Goal: Communication & Community: Answer question/provide support

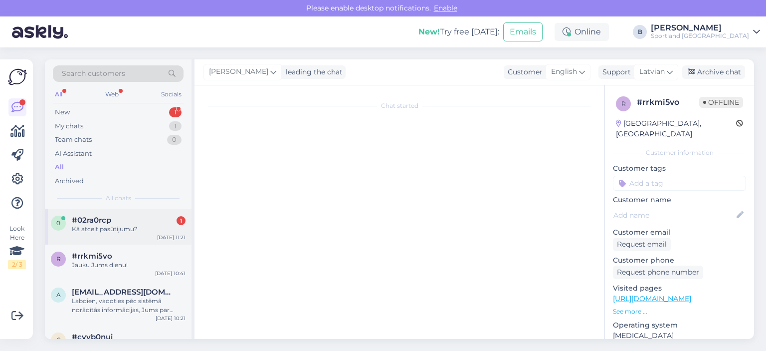
click at [138, 233] on div "Kā atcelt pasūtijumu?" at bounding box center [129, 229] width 114 height 9
click at [116, 264] on div "Jauku Jums dienu!" at bounding box center [129, 264] width 114 height 9
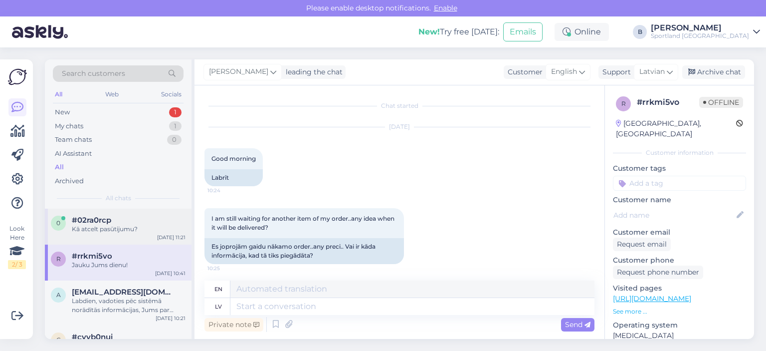
scroll to position [488, 0]
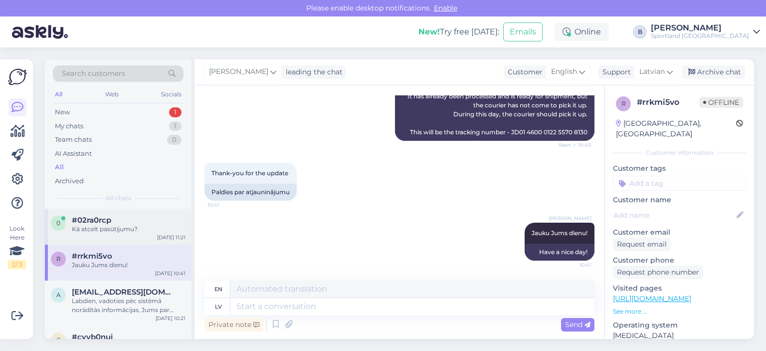
click at [118, 221] on div "#02ra0rcp" at bounding box center [129, 220] width 114 height 9
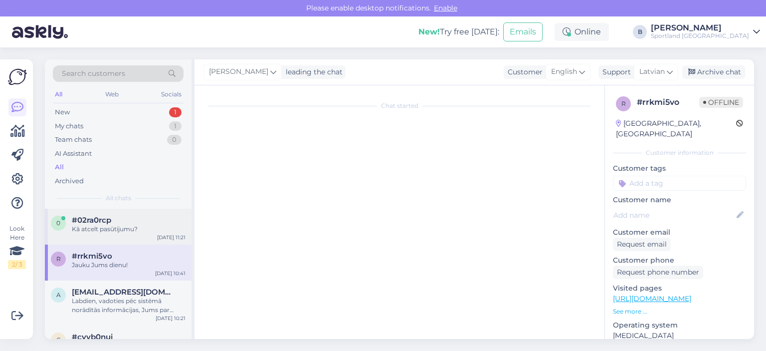
scroll to position [0, 0]
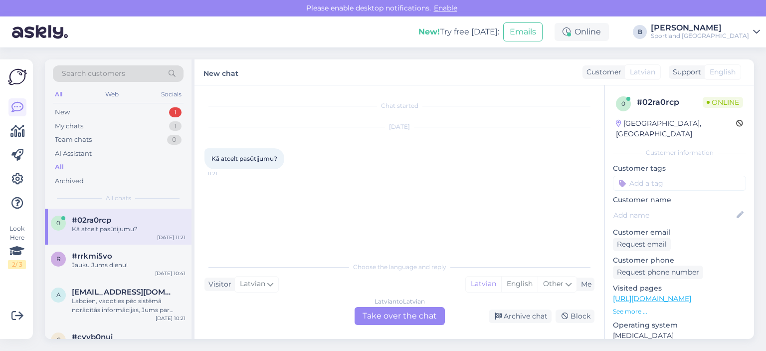
click at [399, 321] on div "Latvian to Latvian Take over the chat" at bounding box center [400, 316] width 90 height 18
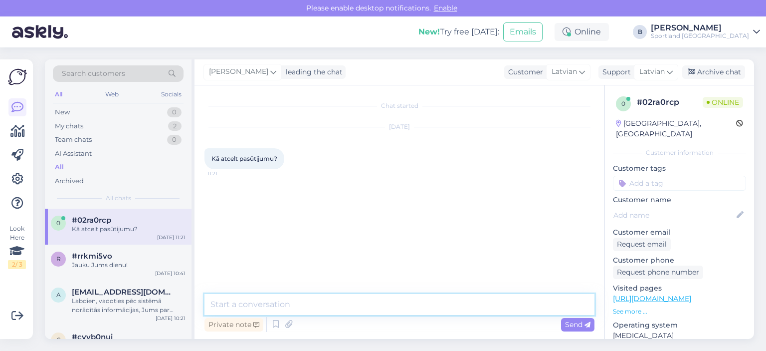
click at [393, 308] on textarea at bounding box center [400, 304] width 390 height 21
type textarea "Sveiki, kāds ir pasūtījuma numurs?"
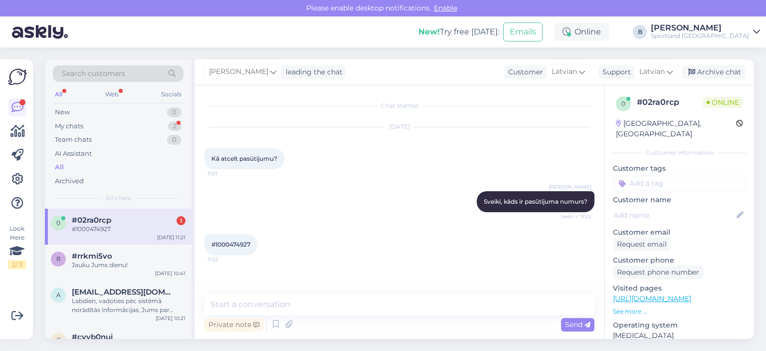
click at [232, 244] on span "#1000474927" at bounding box center [231, 244] width 39 height 7
copy div "1000474927 11:22"
click at [285, 309] on textarea at bounding box center [400, 304] width 390 height 21
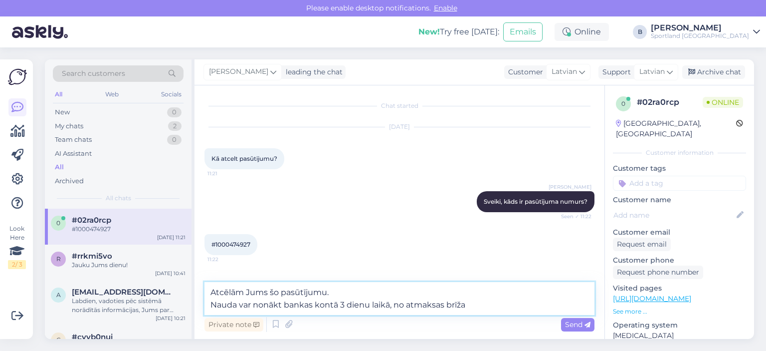
type textarea "Atcēlām Jums šo pasūtījumu. Nauda var nonākt bankas kontā 3 dienu laikā, no atm…"
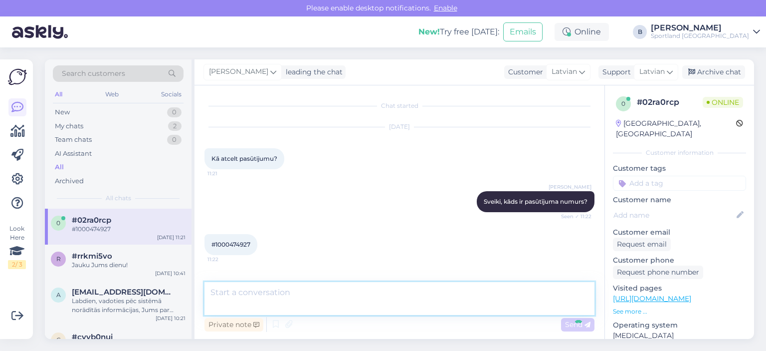
scroll to position [42, 0]
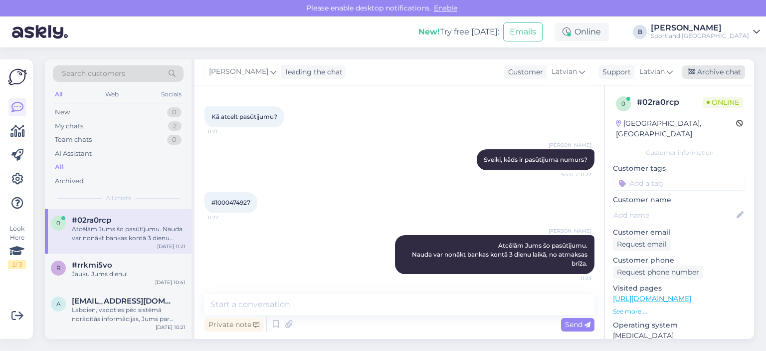
click at [706, 75] on div "Archive chat" at bounding box center [714, 71] width 63 height 13
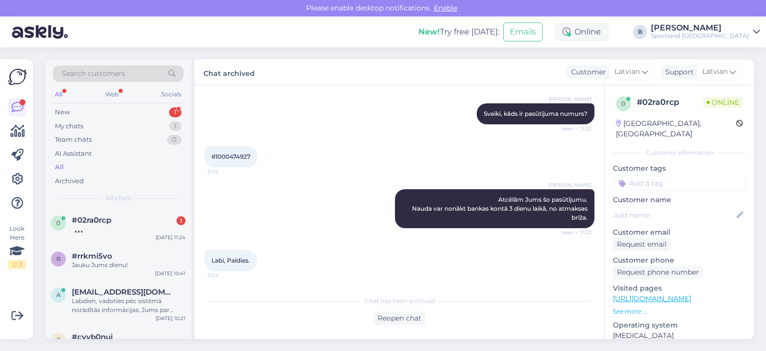
scroll to position [131, 0]
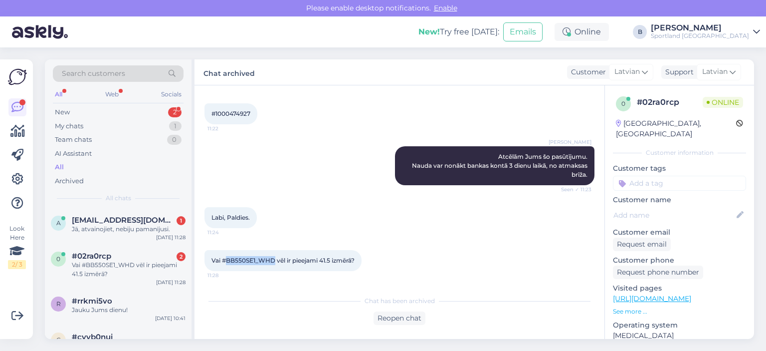
drag, startPoint x: 276, startPoint y: 259, endPoint x: 226, endPoint y: 258, distance: 49.9
click at [226, 258] on span "Vai #BB550SE1_WHD vēl ir pieejami 41.5 izmērā?" at bounding box center [283, 259] width 143 height 7
copy span "BB550SE1_WHD"
click at [411, 319] on div "Reopen chat" at bounding box center [400, 317] width 52 height 13
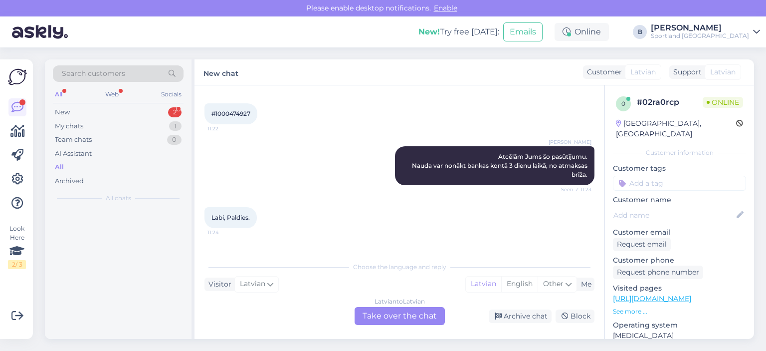
scroll to position [165, 0]
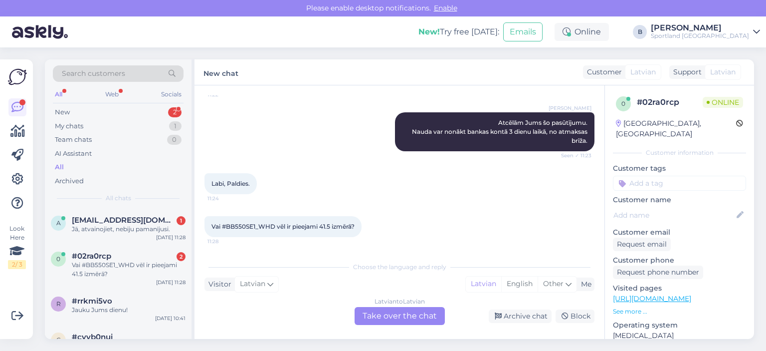
click at [399, 313] on div "Latvian to Latvian Take over the chat" at bounding box center [400, 316] width 90 height 18
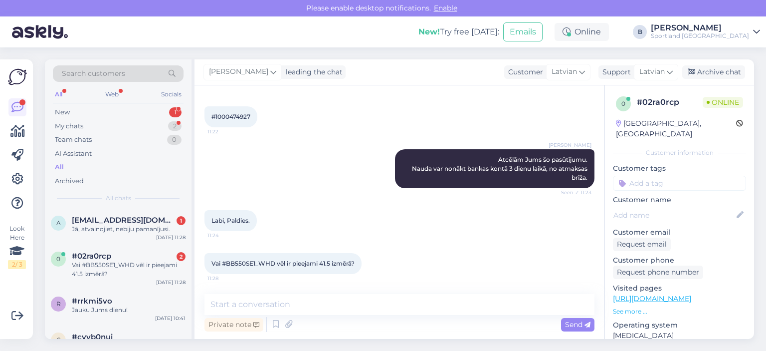
scroll to position [128, 0]
click at [389, 301] on textarea at bounding box center [400, 304] width 390 height 21
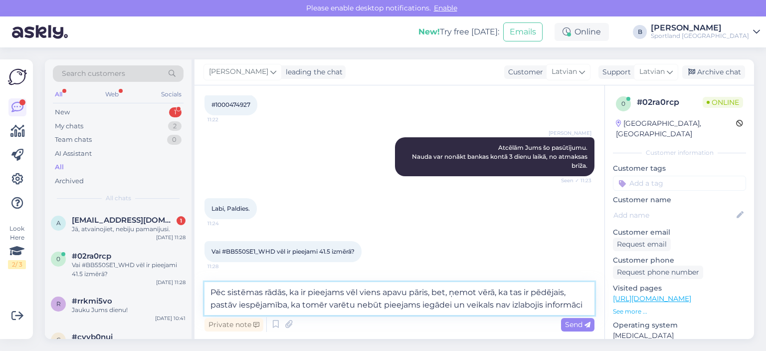
scroll to position [152, 0]
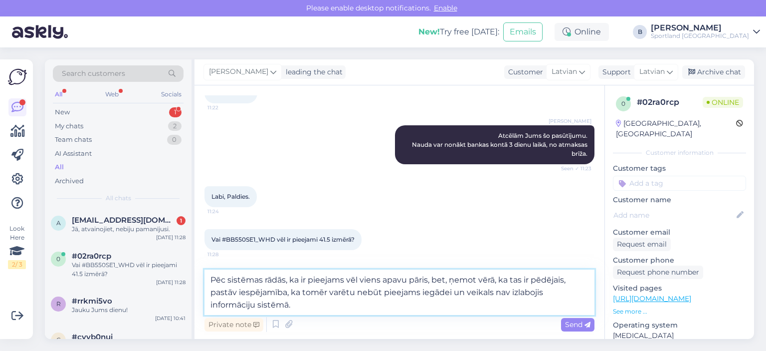
type textarea "Pēc sistēmas rādās, ka ir pieejams vēl viens apavu pāris, bet, ņemot vērā, ka t…"
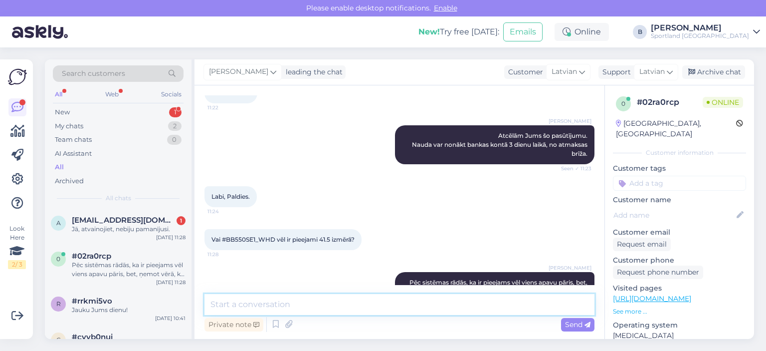
scroll to position [198, 0]
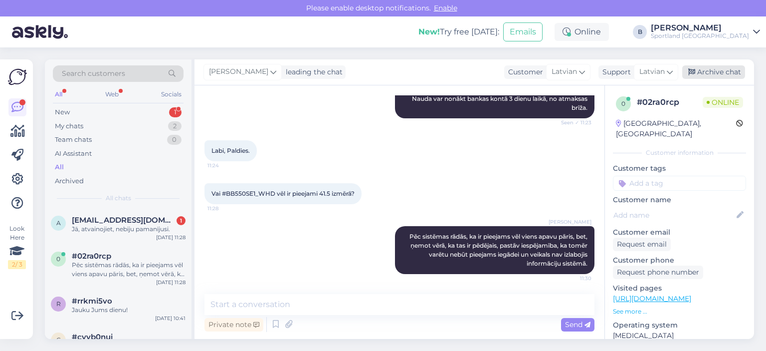
click at [736, 72] on div "Archive chat" at bounding box center [714, 71] width 63 height 13
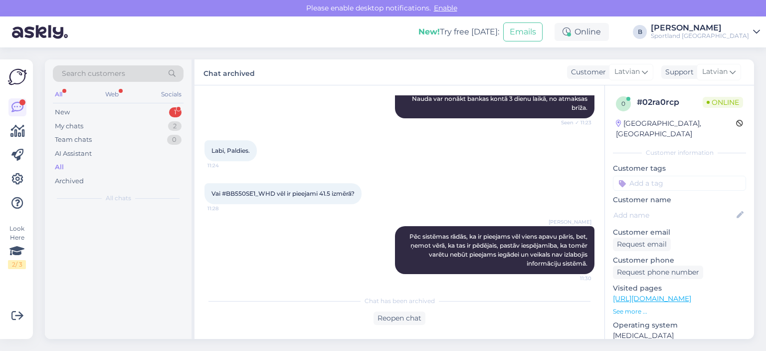
scroll to position [201, 0]
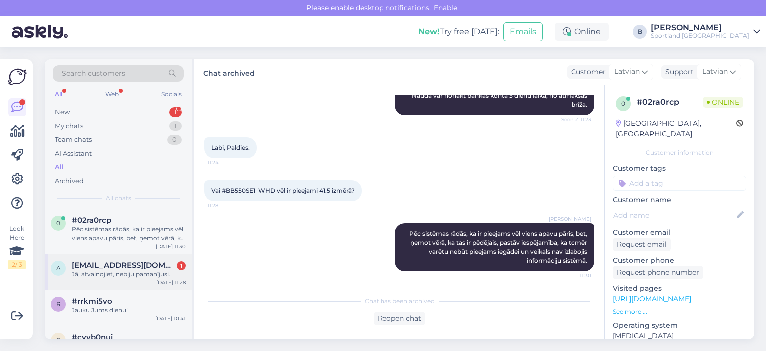
click at [134, 266] on span "[EMAIL_ADDRESS][DOMAIN_NAME]" at bounding box center [124, 264] width 104 height 9
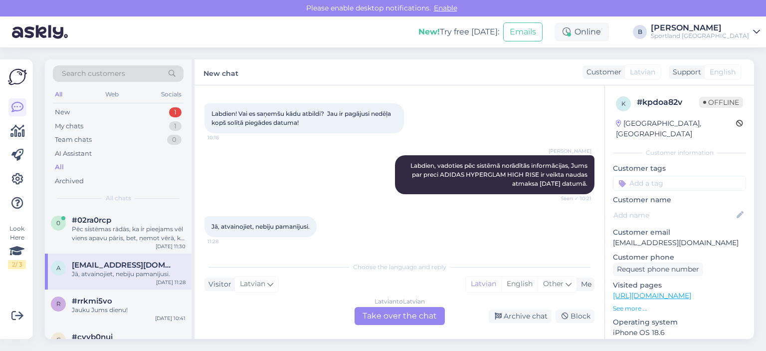
click at [397, 319] on div "Latvian to Latvian Take over the chat" at bounding box center [400, 316] width 90 height 18
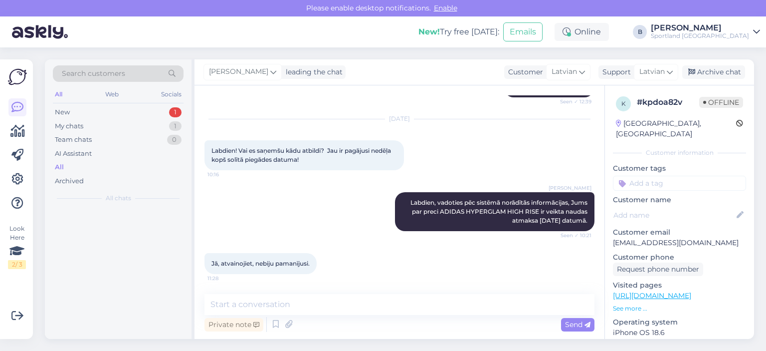
scroll to position [443, 0]
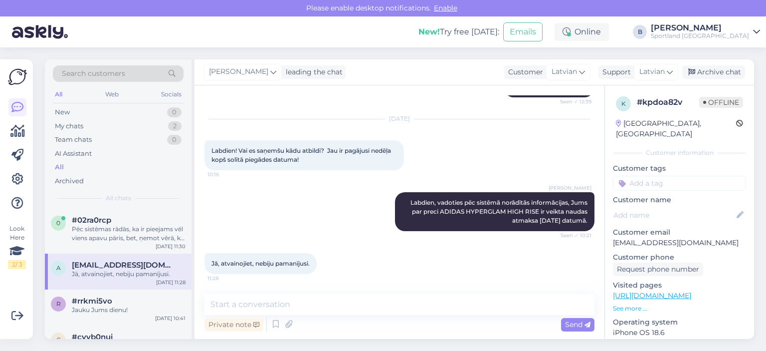
click at [732, 82] on div "[PERSON_NAME] leading the chat Customer Latvian Arabic Belarusian Bulgarian Chi…" at bounding box center [475, 72] width 560 height 26
click at [733, 74] on div "Archive chat" at bounding box center [714, 71] width 63 height 13
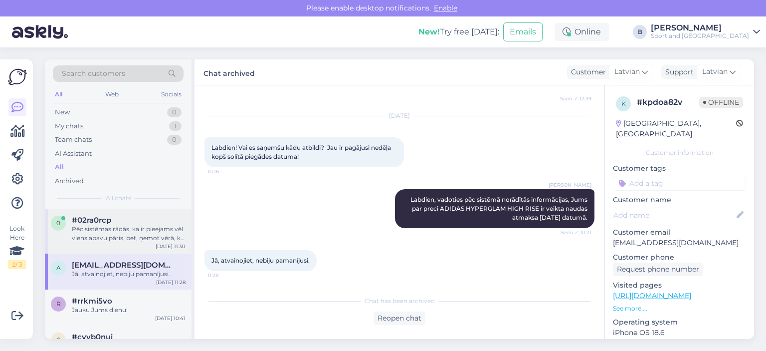
click at [127, 235] on div "Pēc sistēmas rādās, ka ir pieejams vēl viens apavu pāris, bet, ņemot vērā, ka t…" at bounding box center [129, 234] width 114 height 18
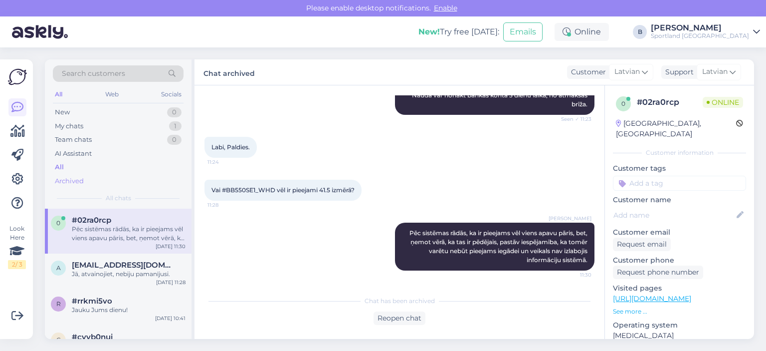
scroll to position [201, 0]
click at [79, 128] on div "My chats" at bounding box center [69, 126] width 28 height 10
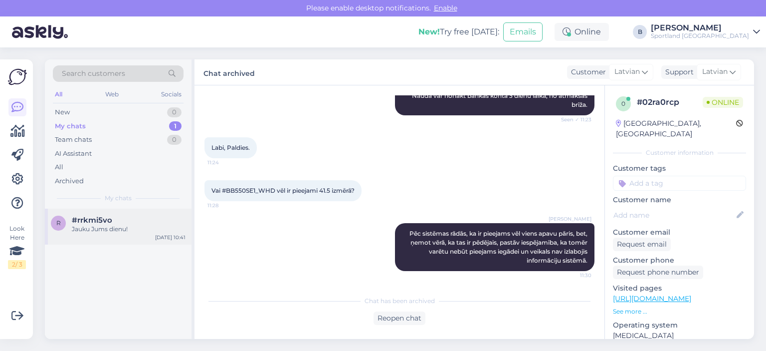
click at [111, 220] on span "#rrkmi5vo" at bounding box center [92, 220] width 40 height 9
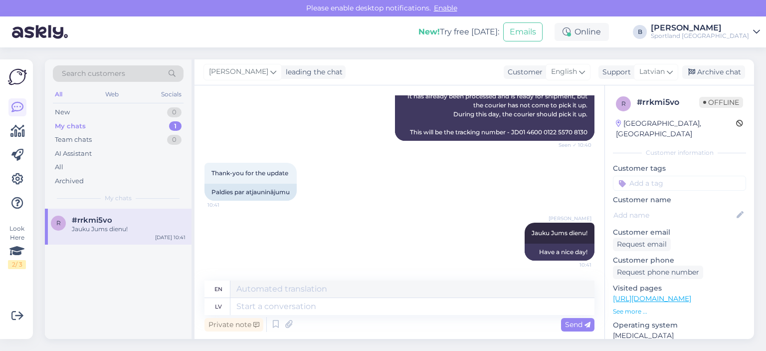
click at [720, 62] on div "[PERSON_NAME] leading the chat Customer English Arabic Belarusian Bulgarian Chi…" at bounding box center [475, 72] width 560 height 26
click at [717, 72] on div "Archive chat" at bounding box center [714, 71] width 63 height 13
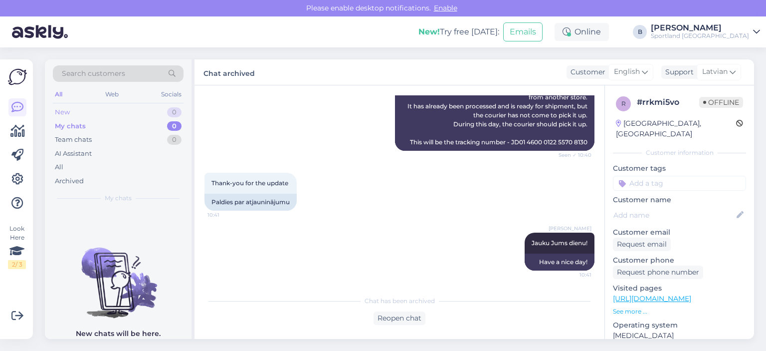
click at [80, 111] on div "New 0" at bounding box center [118, 112] width 131 height 14
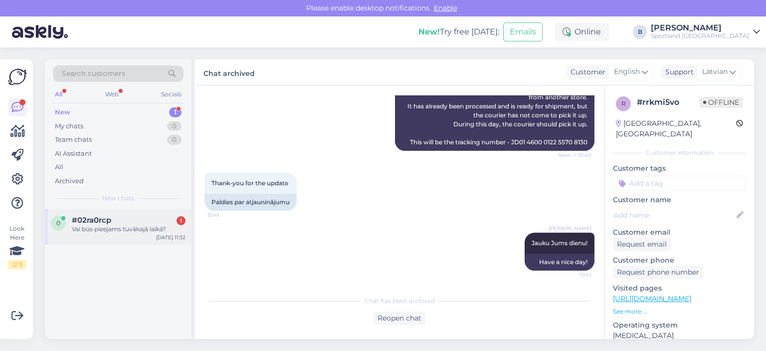
click at [99, 229] on div "Vai būs pieejams tuvākajā laikā?" at bounding box center [129, 229] width 114 height 9
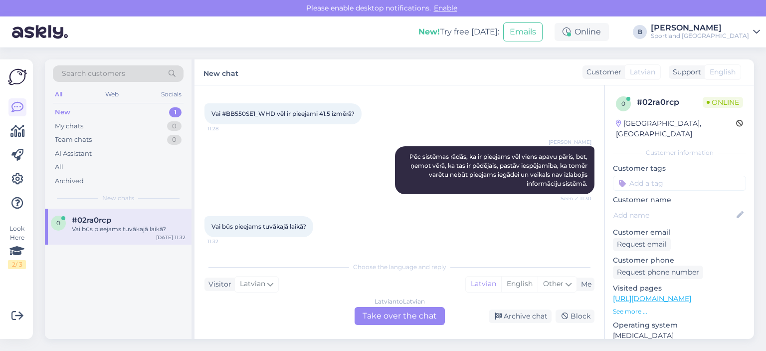
click at [405, 315] on div "Latvian to Latvian Take over the chat" at bounding box center [400, 316] width 90 height 18
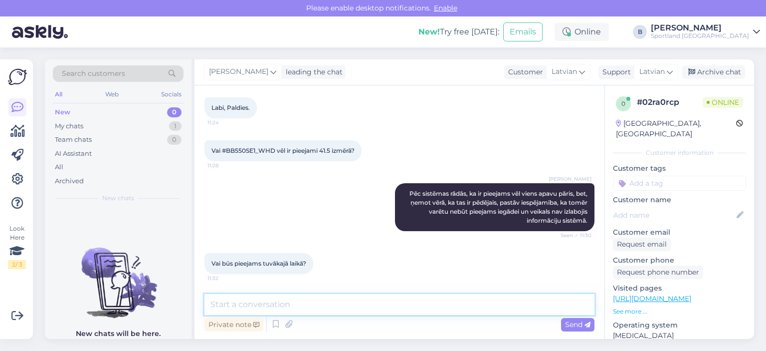
click at [393, 301] on textarea at bounding box center [400, 304] width 390 height 21
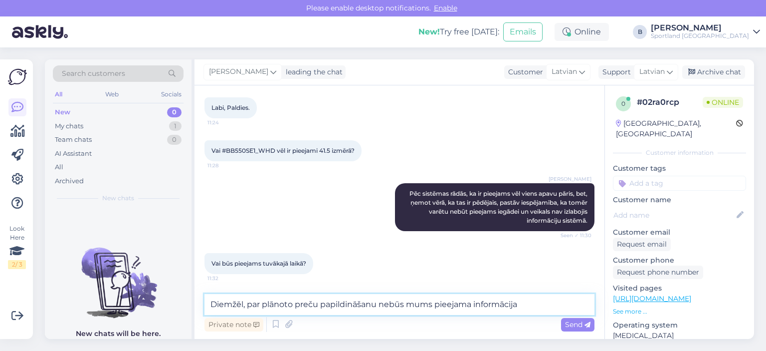
type textarea "Diemžēl, par plānoto preču papildināšanu nebūs mums pieejama informācija."
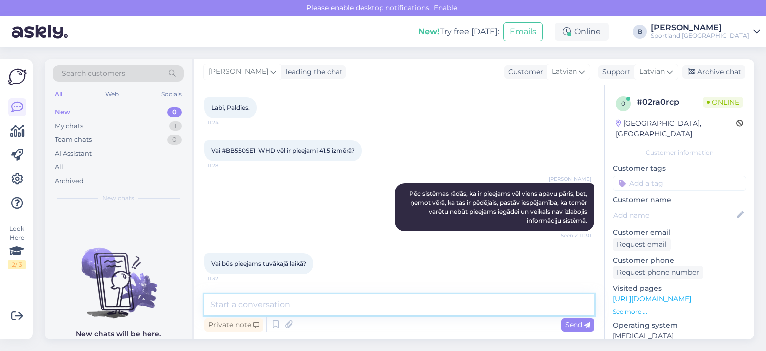
scroll to position [292, 0]
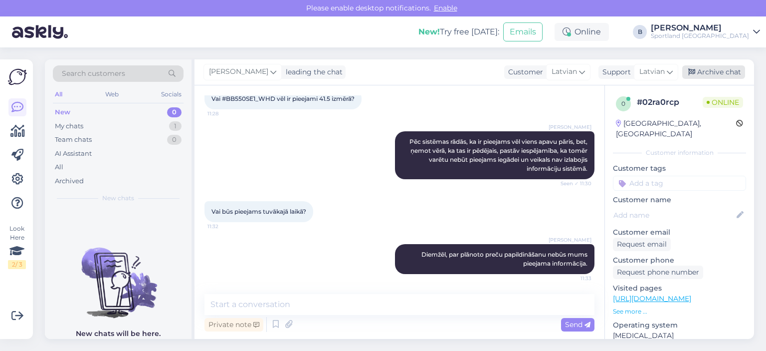
click at [720, 70] on div "Archive chat" at bounding box center [714, 71] width 63 height 13
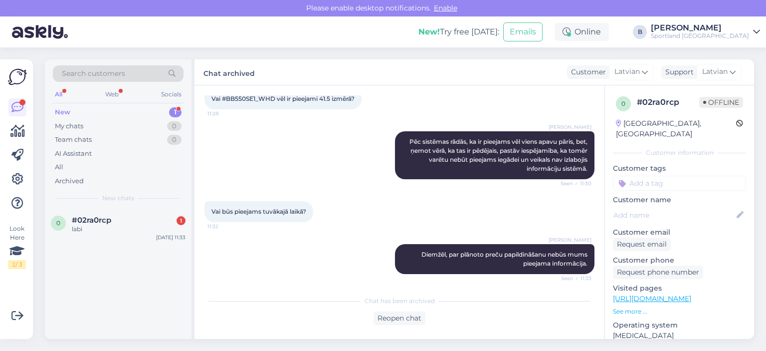
scroll to position [338, 0]
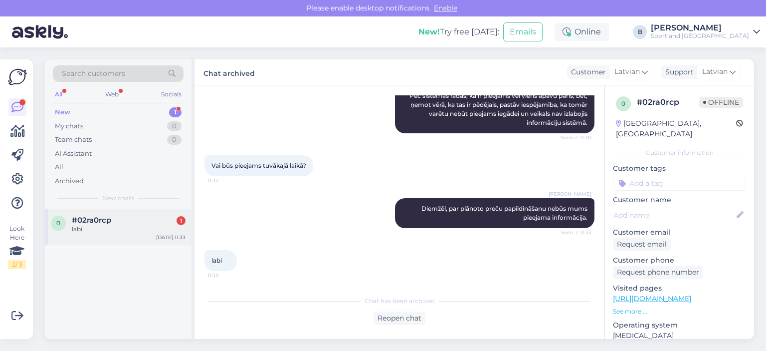
click at [96, 222] on span "#02ra0rcp" at bounding box center [91, 220] width 39 height 9
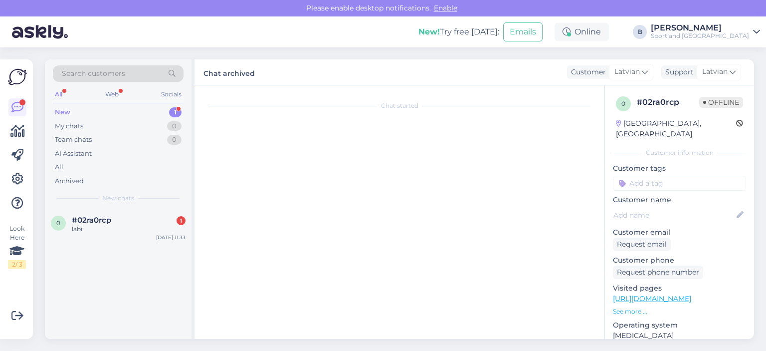
scroll to position [372, 0]
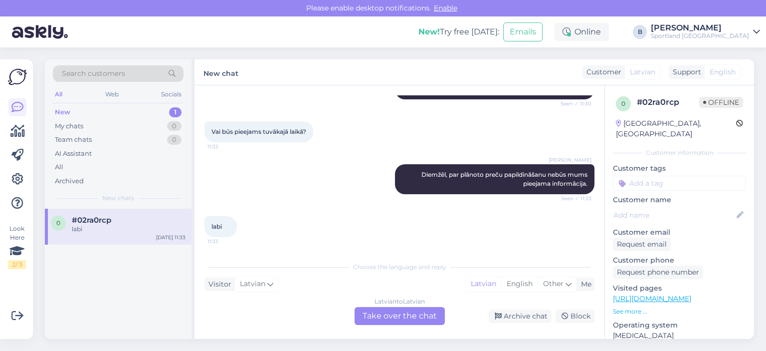
click at [401, 313] on div "Latvian to Latvian Take over the chat" at bounding box center [400, 316] width 90 height 18
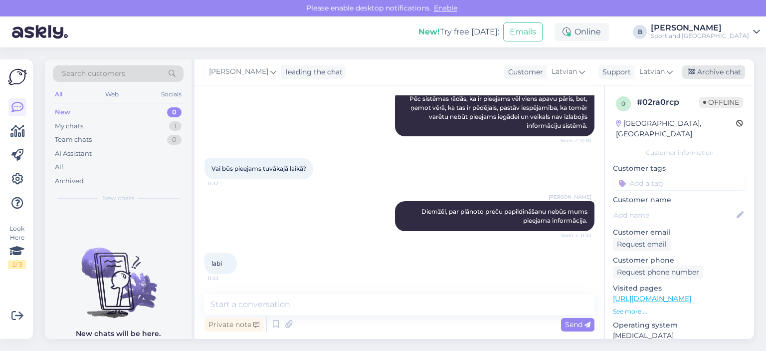
click at [725, 75] on div "Archive chat" at bounding box center [714, 71] width 63 height 13
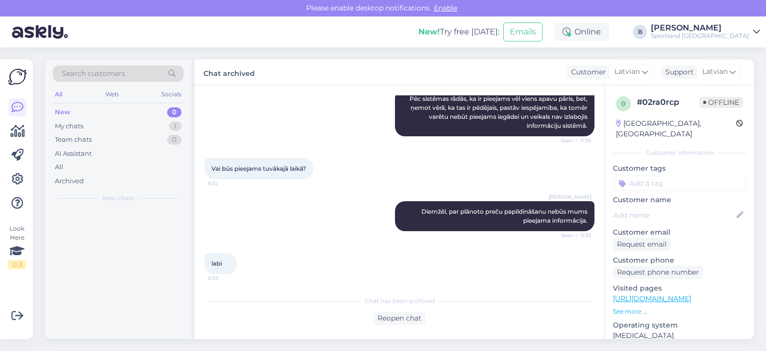
scroll to position [338, 0]
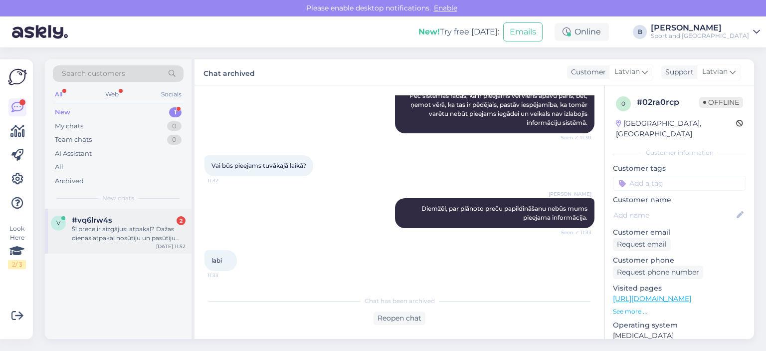
click at [109, 240] on div "Šī prece ir aizgājusi atpakaļ? Dažas dienas atpakaļ nosūtīju un pasūtīju vietā …" at bounding box center [129, 234] width 114 height 18
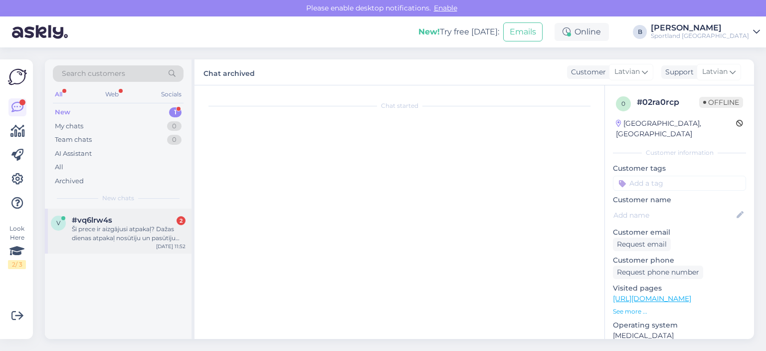
scroll to position [1176, 0]
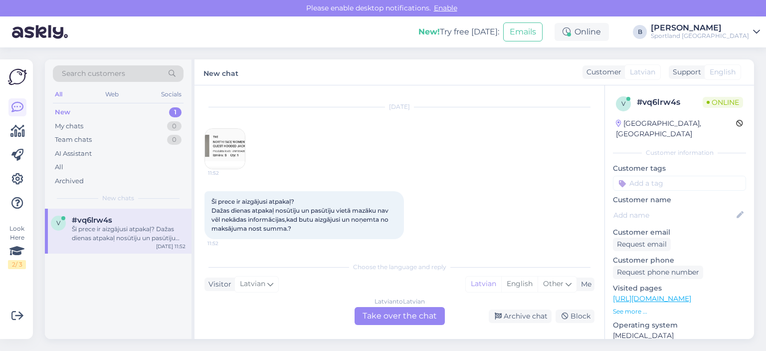
click at [234, 149] on img at bounding box center [225, 149] width 40 height 40
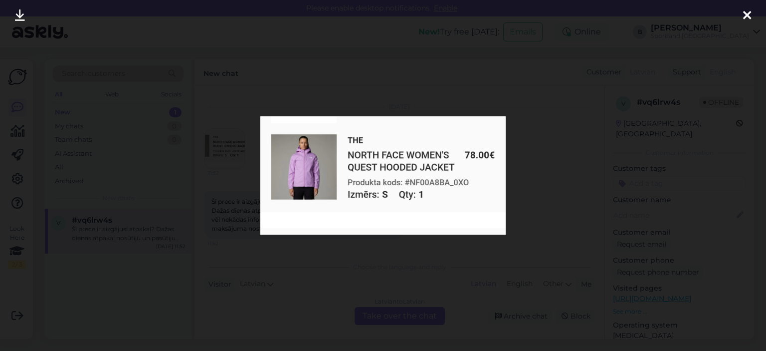
click at [527, 167] on div at bounding box center [383, 175] width 766 height 351
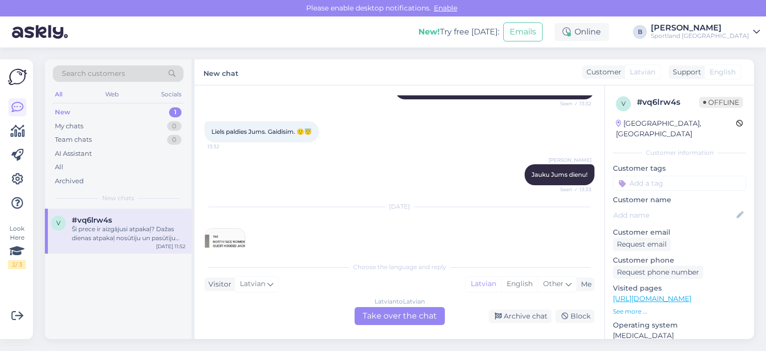
scroll to position [1177, 0]
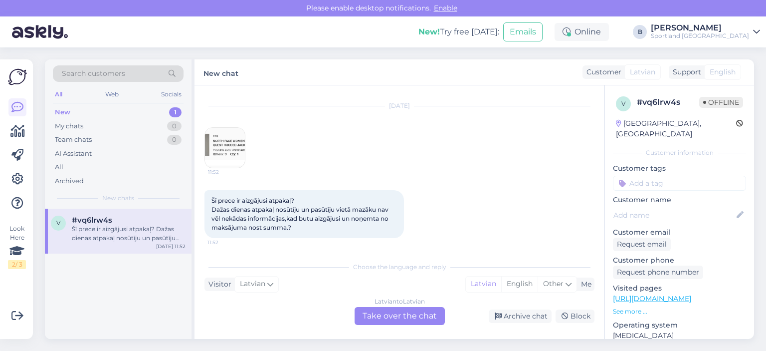
click at [418, 322] on div "Latvian to Latvian Take over the chat" at bounding box center [400, 316] width 90 height 18
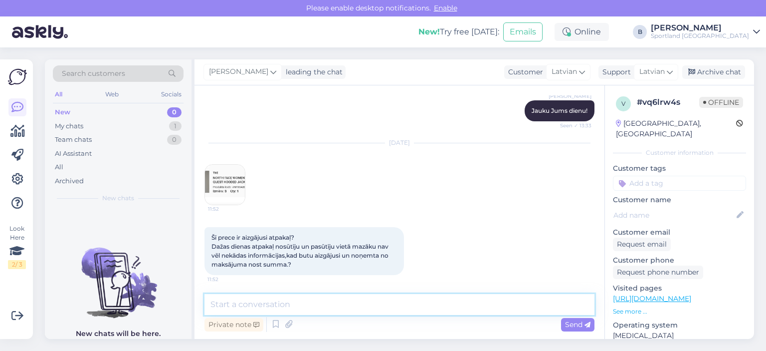
click at [424, 308] on textarea at bounding box center [400, 304] width 390 height 21
type textarea "Sveiki, kāds ir pasūtījuma numurs?"
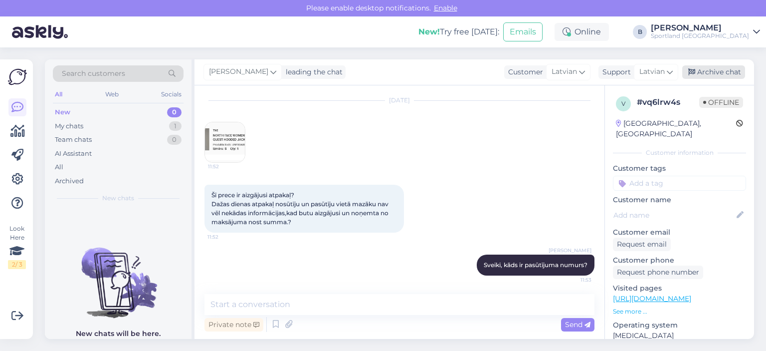
click at [712, 69] on div "Archive chat" at bounding box center [714, 71] width 63 height 13
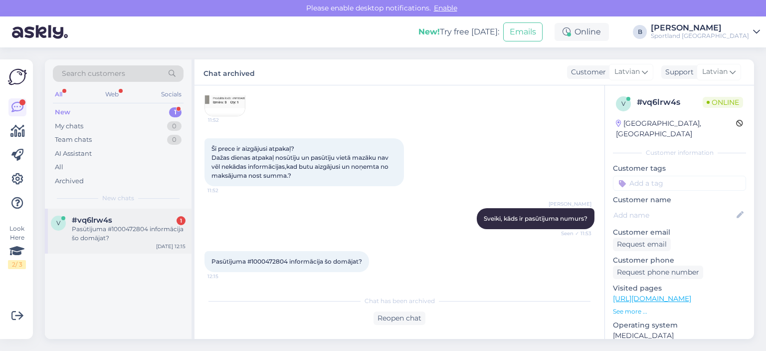
drag, startPoint x: 134, startPoint y: 230, endPoint x: 148, endPoint y: 229, distance: 13.5
click at [134, 230] on div "Pasūtījuma #1000472804 informācija šo domājat?" at bounding box center [129, 234] width 114 height 18
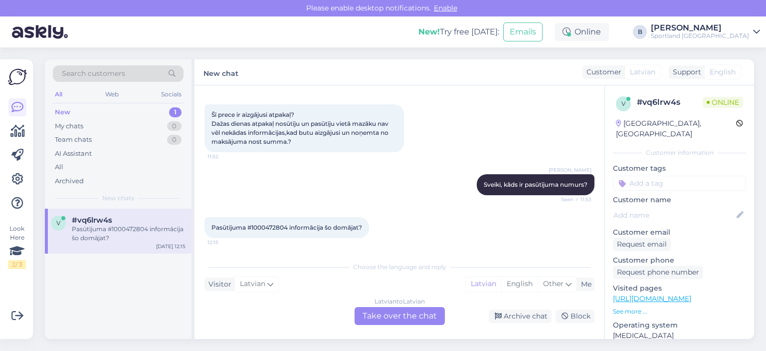
click at [273, 226] on span "Pasūtījuma #1000472804 informācija šo domājat?" at bounding box center [287, 227] width 151 height 7
copy span "1000472804"
click at [609, 35] on div "Online" at bounding box center [582, 32] width 54 height 18
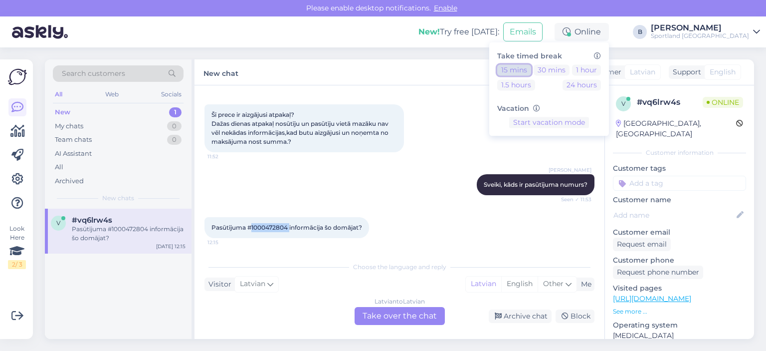
click at [531, 69] on button "15 mins" at bounding box center [514, 69] width 34 height 11
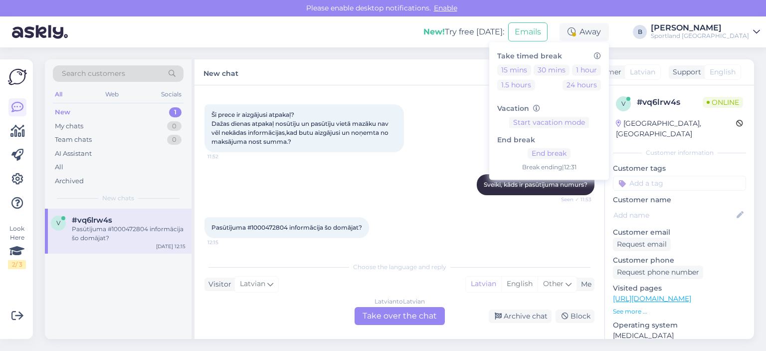
click at [388, 310] on div "Latvian to Latvian Take over the chat" at bounding box center [400, 316] width 90 height 18
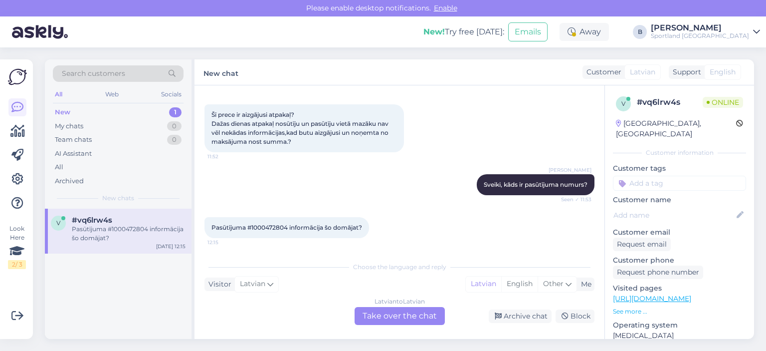
scroll to position [1226, 0]
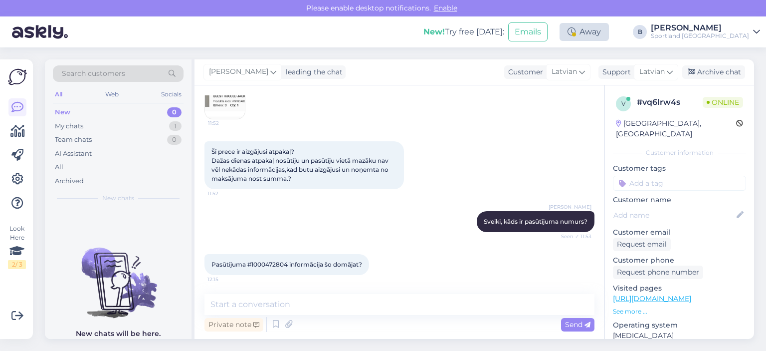
click at [609, 31] on div "Away" at bounding box center [584, 32] width 49 height 18
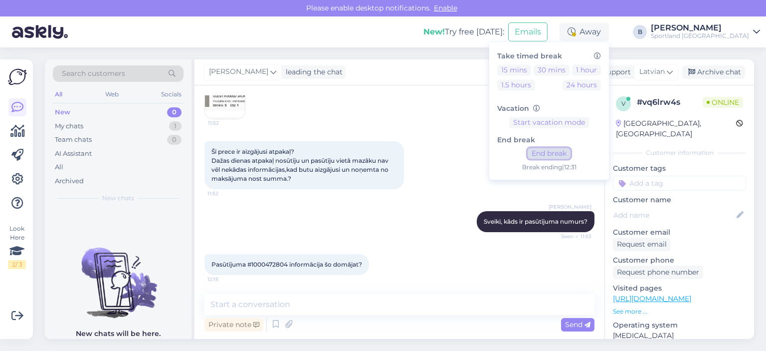
click at [571, 150] on button "End break" at bounding box center [549, 153] width 43 height 11
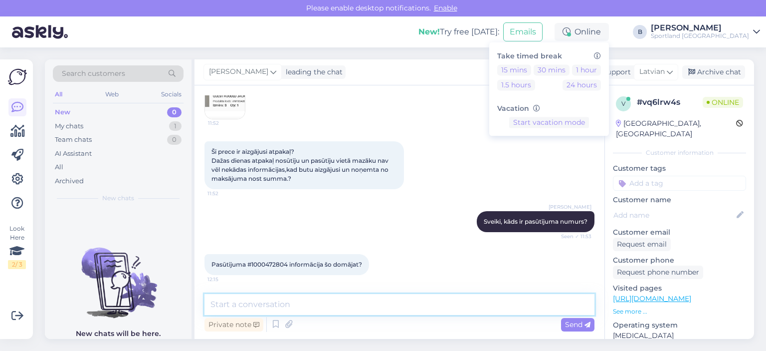
click at [361, 299] on textarea at bounding box center [400, 304] width 390 height 21
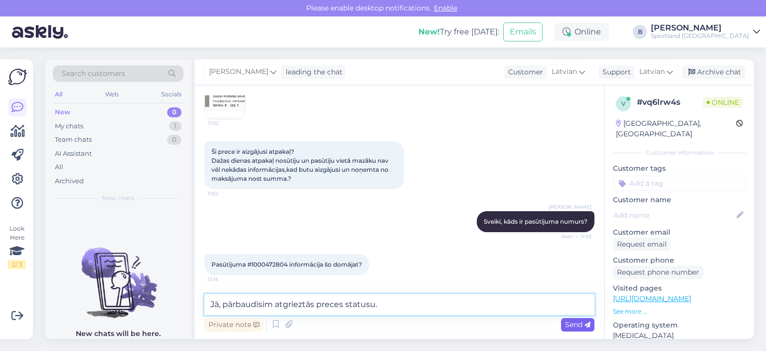
type textarea "Jā, pārbaudīsim atgrieztās preces statusu."
click at [576, 324] on span "Send" at bounding box center [577, 324] width 25 height 9
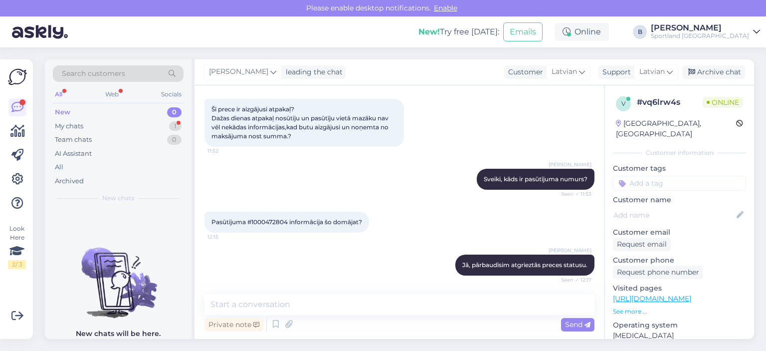
scroll to position [1363, 0]
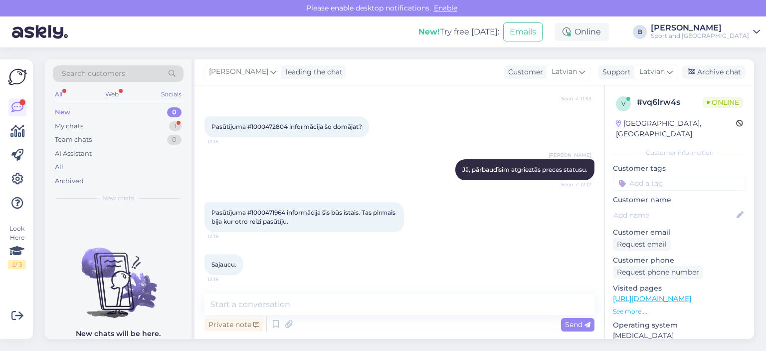
click at [271, 209] on span "Pasūtījuma #1000471964 informācija šis būs īstais. Tas pirmais bija kur otro re…" at bounding box center [305, 217] width 186 height 16
copy span "1000471964"
click at [287, 312] on textarea at bounding box center [400, 304] width 390 height 21
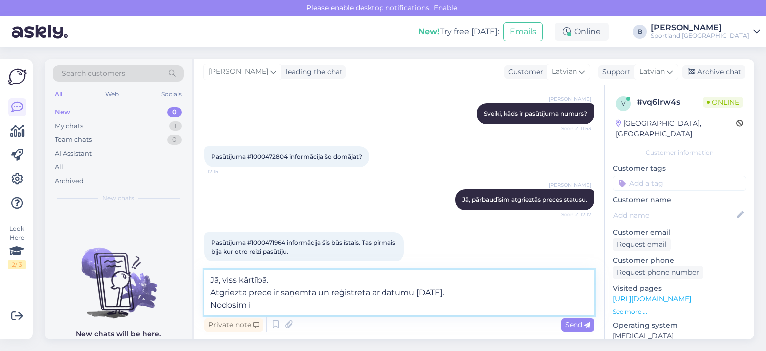
scroll to position [1387, 0]
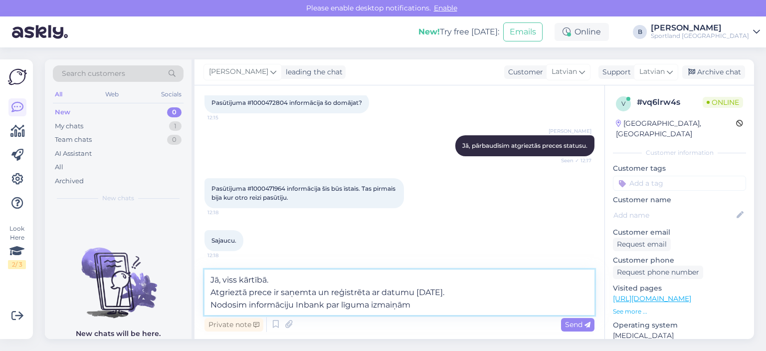
type textarea "Jā, viss kārtībā. Atgrieztā prece ir saņemta un reģistrēta ar datumu [DATE]. No…"
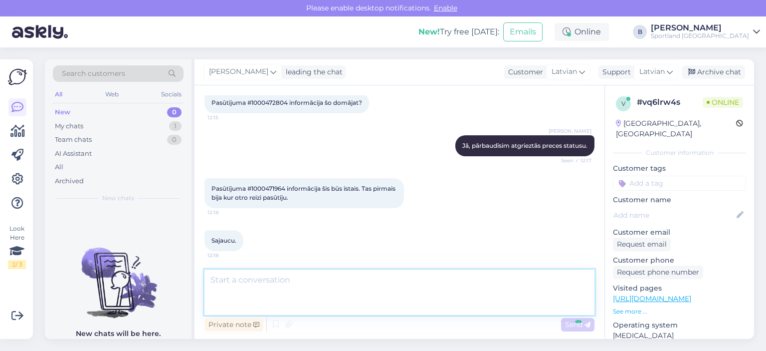
scroll to position [1433, 0]
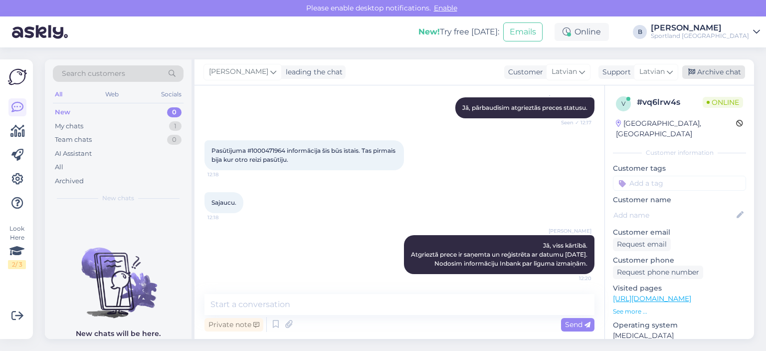
click at [699, 73] on div "Archive chat" at bounding box center [714, 71] width 63 height 13
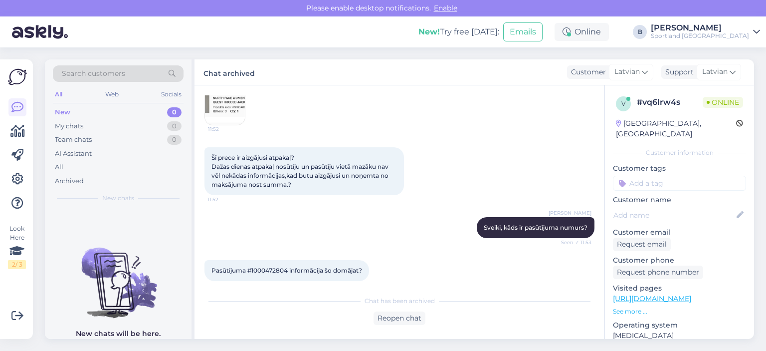
scroll to position [1137, 0]
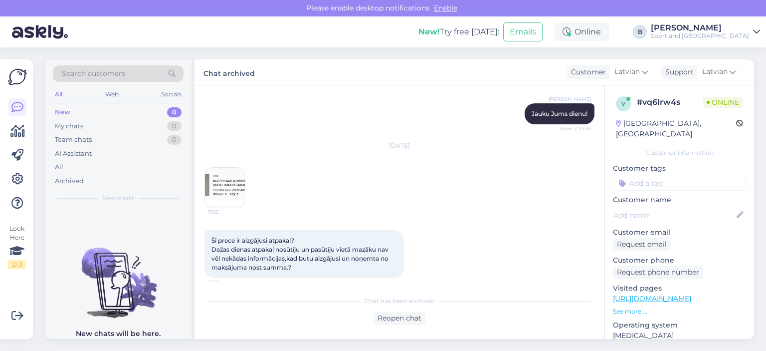
click at [232, 185] on img at bounding box center [225, 188] width 40 height 40
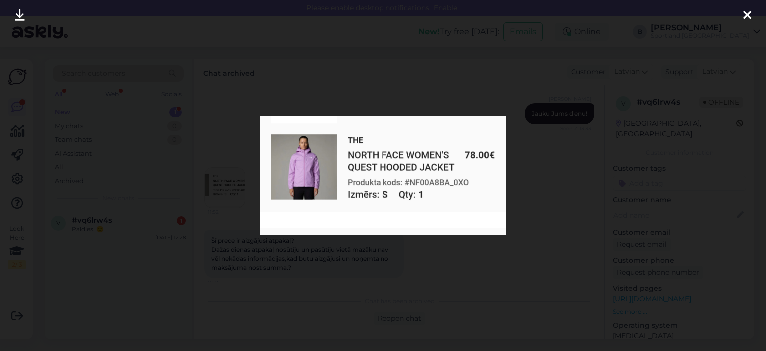
scroll to position [1479, 0]
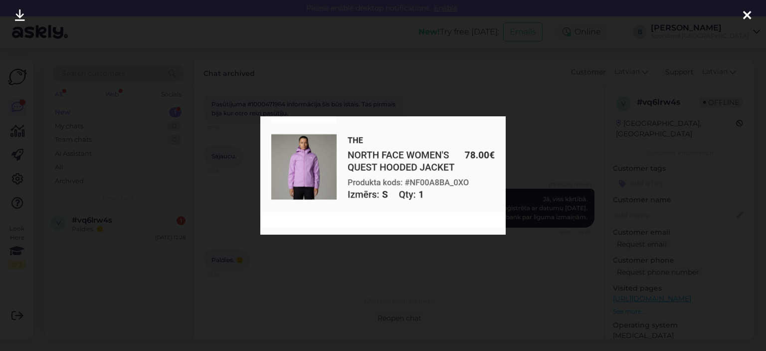
click at [336, 277] on div at bounding box center [383, 175] width 766 height 351
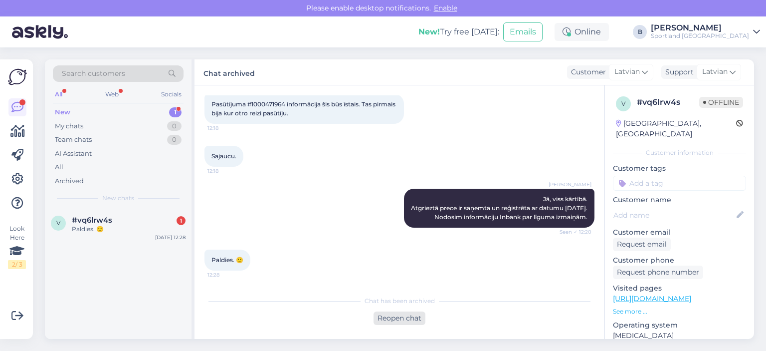
click at [390, 313] on div "Reopen chat" at bounding box center [400, 317] width 52 height 13
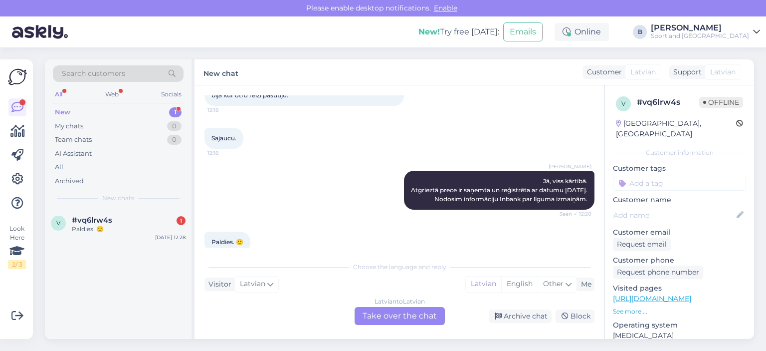
click at [432, 317] on div "Latvian to Latvian Take over the chat" at bounding box center [400, 316] width 90 height 18
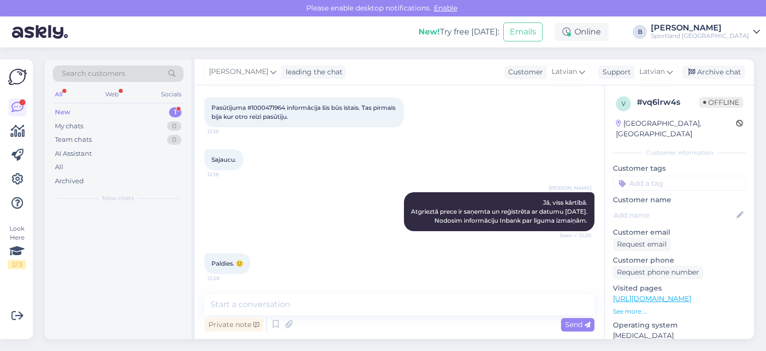
scroll to position [1476, 0]
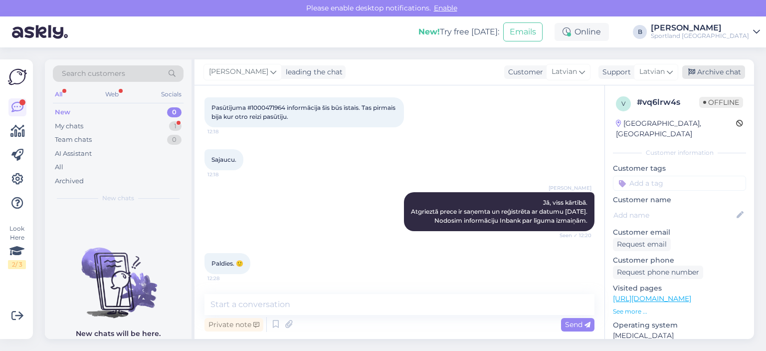
click at [722, 71] on div "Archive chat" at bounding box center [714, 71] width 63 height 13
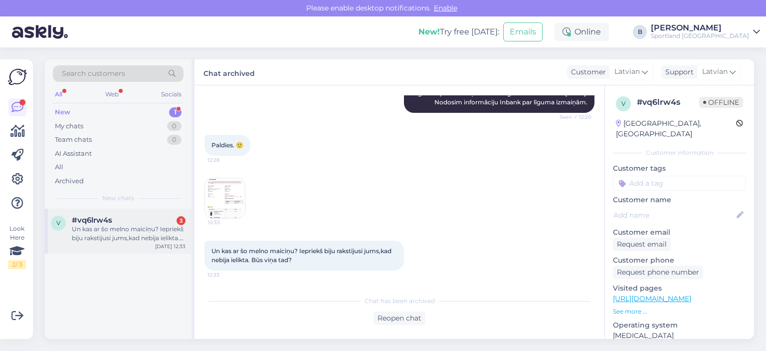
click at [108, 234] on div "Un kas ar šo melno maiciņu? Iepriekš biju rakstījusi jums,kad nebija ielikta. B…" at bounding box center [129, 234] width 114 height 18
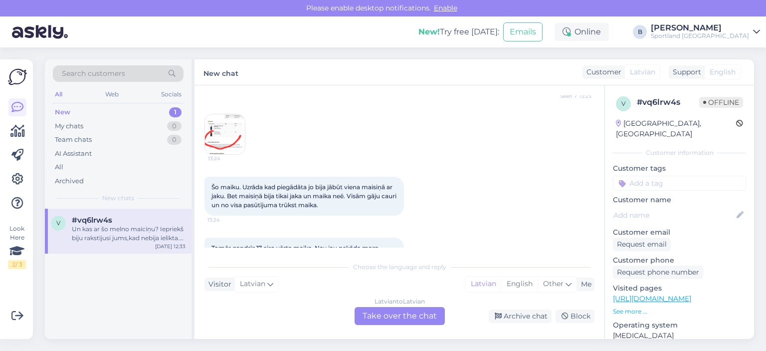
scroll to position [779, 0]
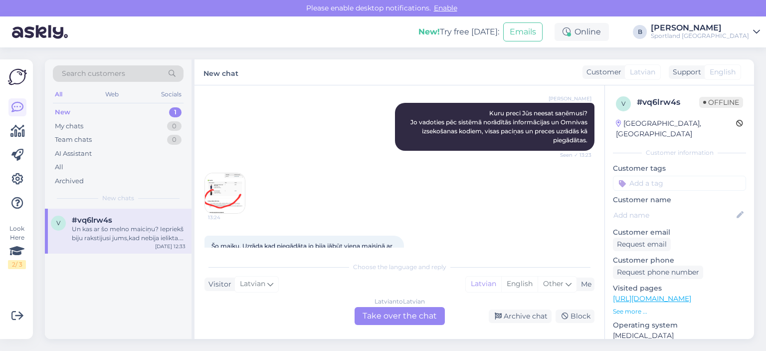
click at [232, 190] on img at bounding box center [225, 193] width 40 height 40
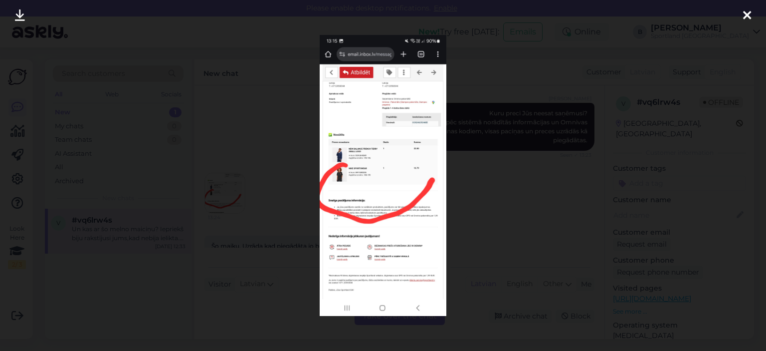
click at [477, 184] on div at bounding box center [383, 175] width 766 height 351
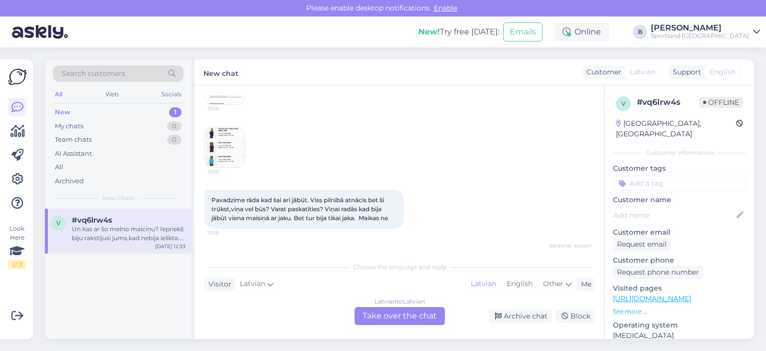
scroll to position [549, 0]
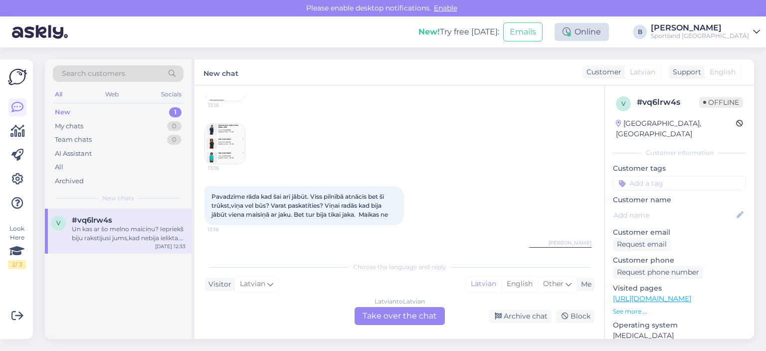
click at [609, 35] on div "Online" at bounding box center [582, 32] width 54 height 18
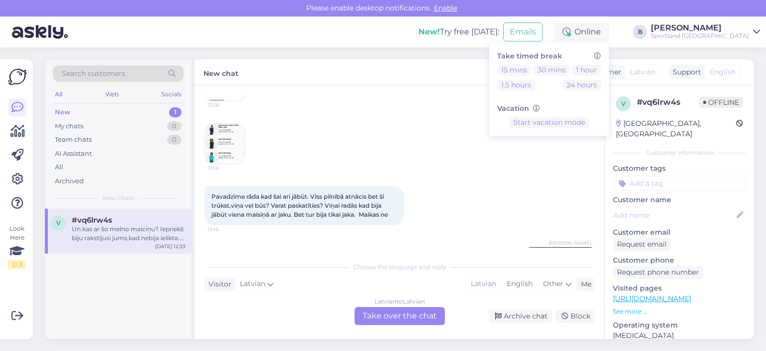
click at [354, 133] on div "[DATE] . 13:16 13:16 13:16" at bounding box center [400, 81] width 390 height 190
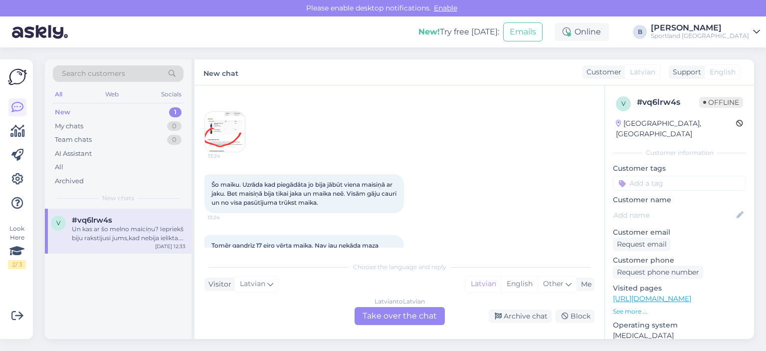
scroll to position [848, 0]
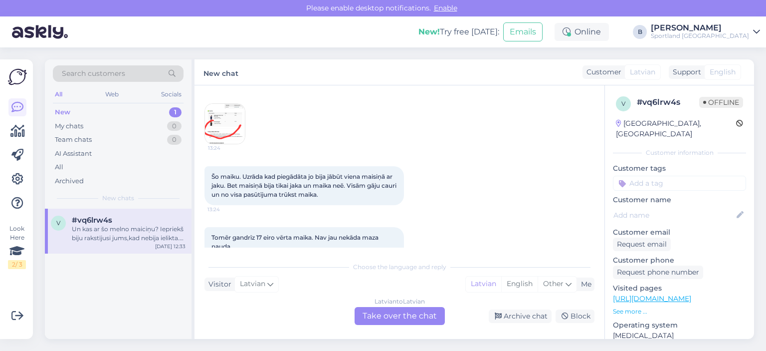
click at [230, 126] on img at bounding box center [225, 124] width 40 height 40
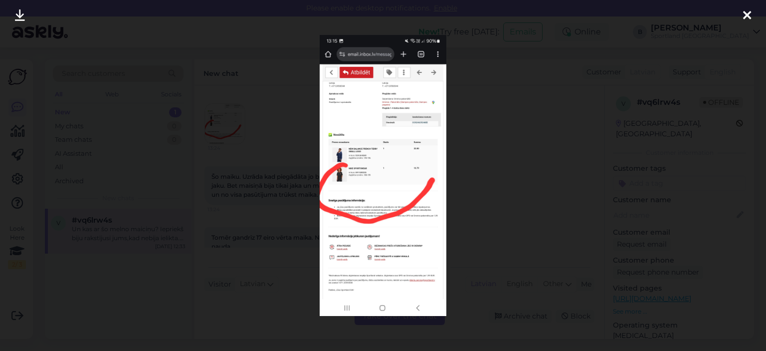
click at [479, 132] on div at bounding box center [383, 175] width 766 height 351
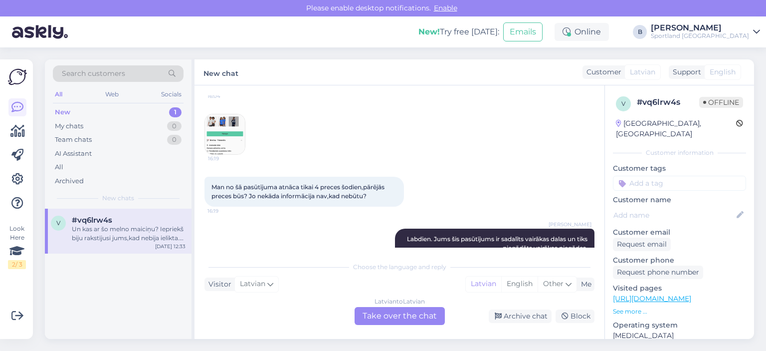
scroll to position [249, 0]
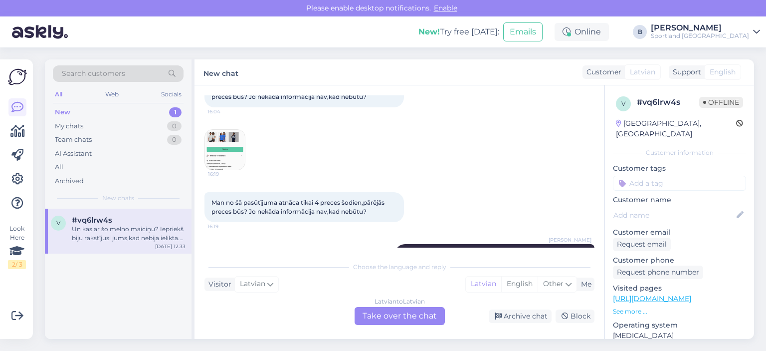
click at [229, 147] on img at bounding box center [225, 150] width 40 height 40
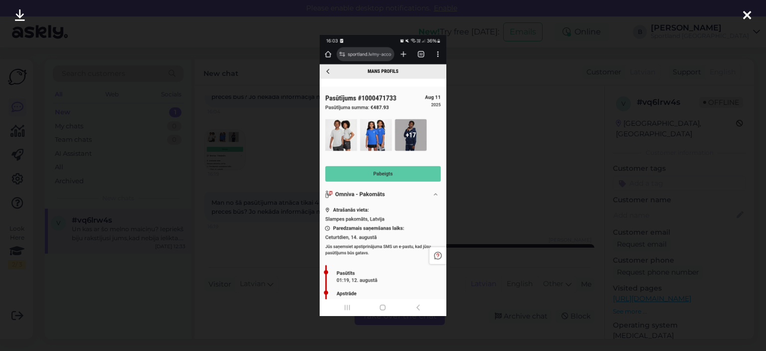
click at [472, 199] on div at bounding box center [383, 175] width 766 height 351
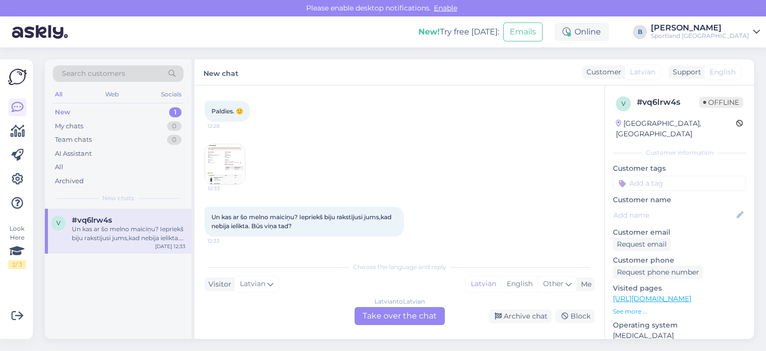
scroll to position [1627, 0]
click at [410, 315] on div "Latvian to Latvian Take over the chat" at bounding box center [400, 316] width 90 height 18
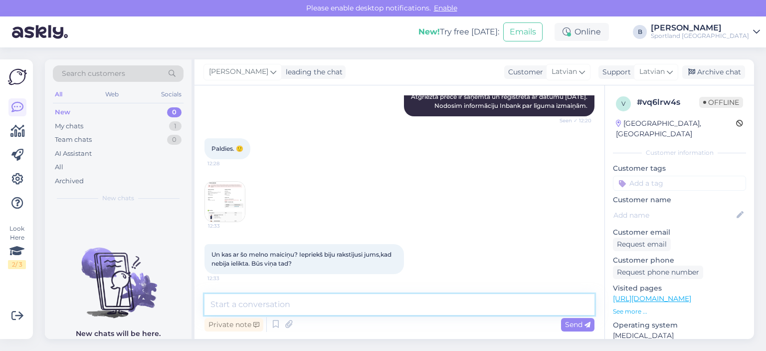
click at [397, 309] on textarea at bounding box center [400, 304] width 390 height 21
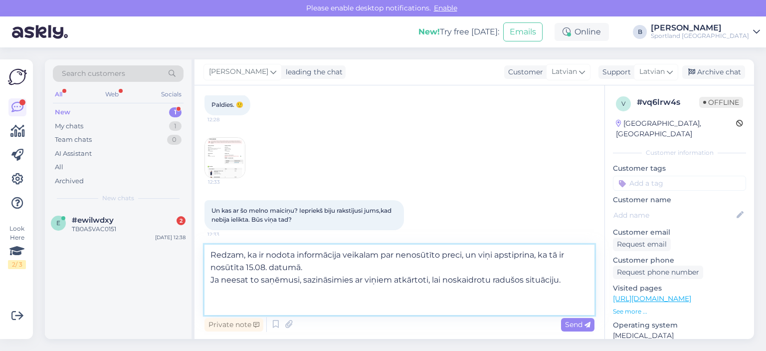
scroll to position [1627, 0]
type textarea "Redzam, ka ir nodota informācija veikalam par nenosūtīto preci, un viņi apstipr…"
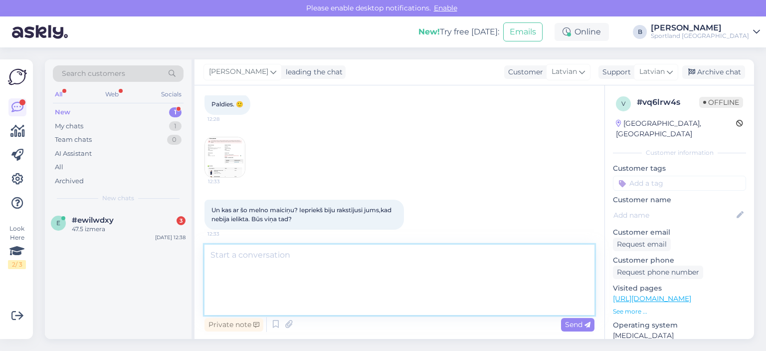
scroll to position [1687, 0]
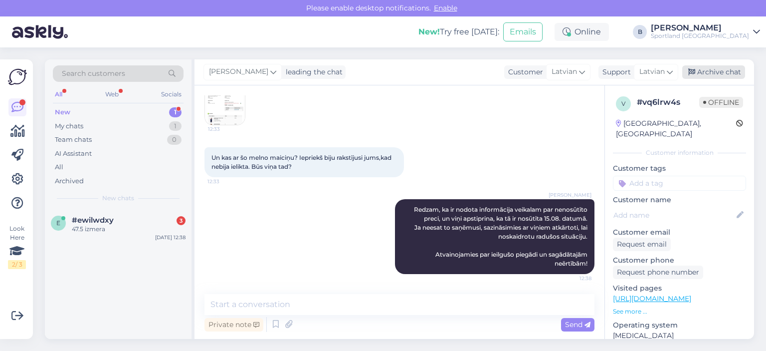
click at [709, 71] on div "Archive chat" at bounding box center [714, 71] width 63 height 13
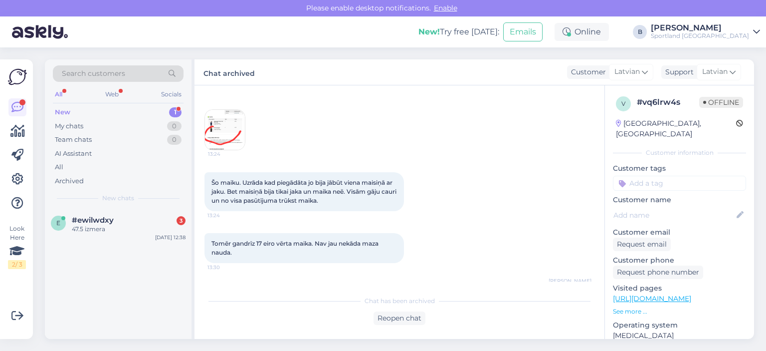
scroll to position [742, 0]
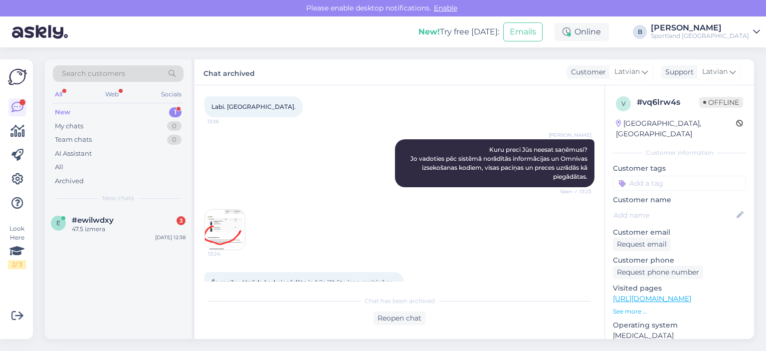
click at [230, 233] on img at bounding box center [225, 230] width 40 height 40
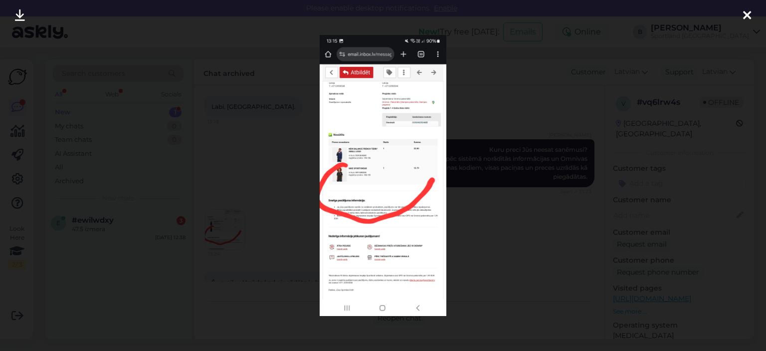
click at [281, 155] on div at bounding box center [383, 175] width 766 height 351
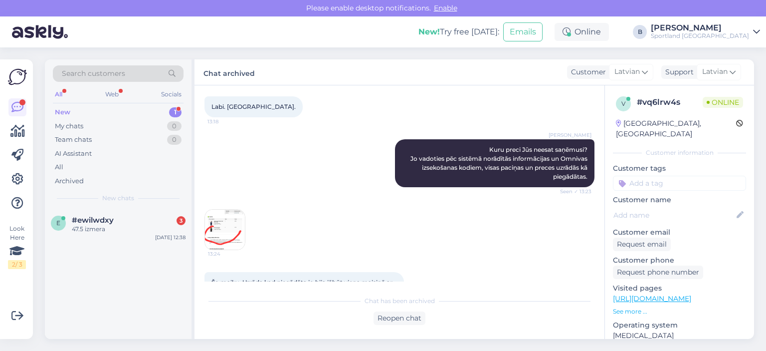
click at [223, 223] on img at bounding box center [225, 230] width 40 height 40
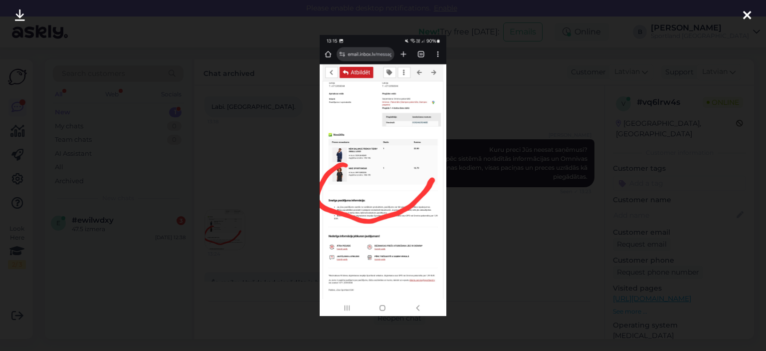
click at [479, 183] on div at bounding box center [383, 175] width 766 height 351
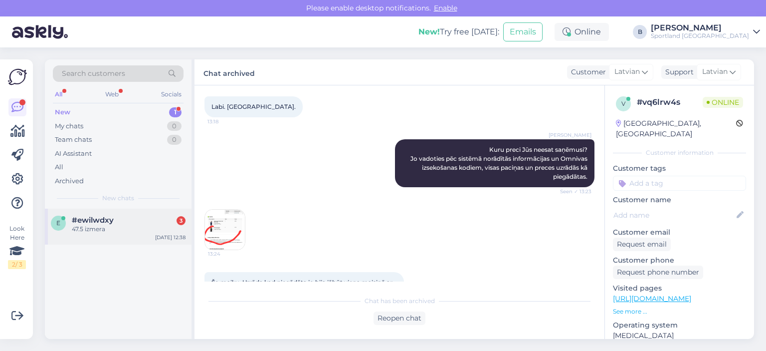
click at [105, 227] on div "47.5 izmera" at bounding box center [129, 229] width 114 height 9
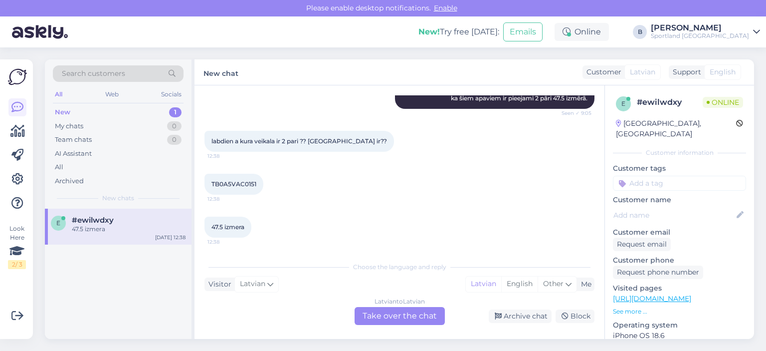
scroll to position [211, 0]
click at [241, 181] on span "TB0A5VAC0151" at bounding box center [234, 183] width 45 height 7
copy div "TB0A5VAC0151 12:38"
click at [609, 27] on div "Online" at bounding box center [582, 32] width 54 height 18
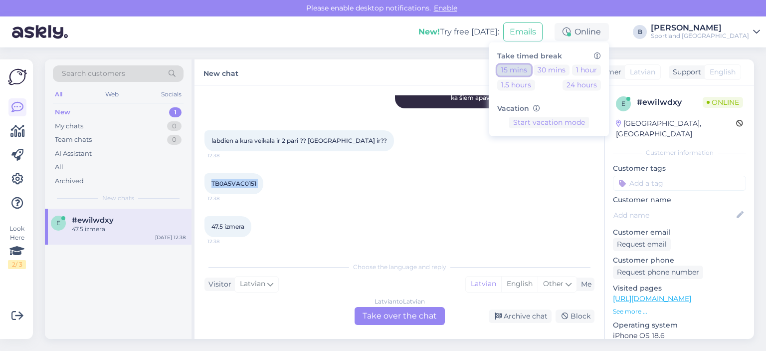
click at [531, 68] on button "15 mins" at bounding box center [514, 69] width 34 height 11
click at [412, 313] on div "Latvian to Latvian Take over the chat" at bounding box center [400, 316] width 90 height 18
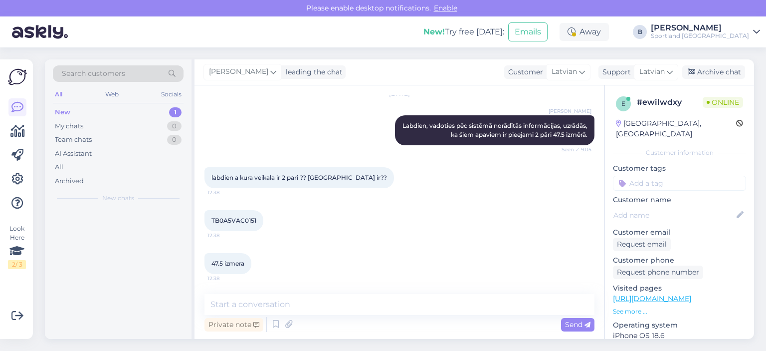
scroll to position [174, 0]
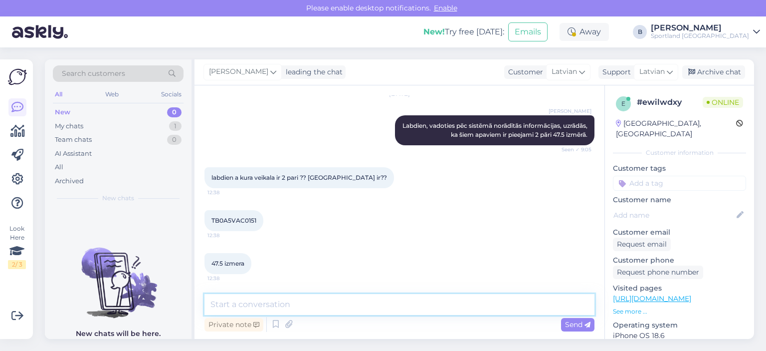
click at [385, 304] on textarea at bounding box center [400, 304] width 390 height 21
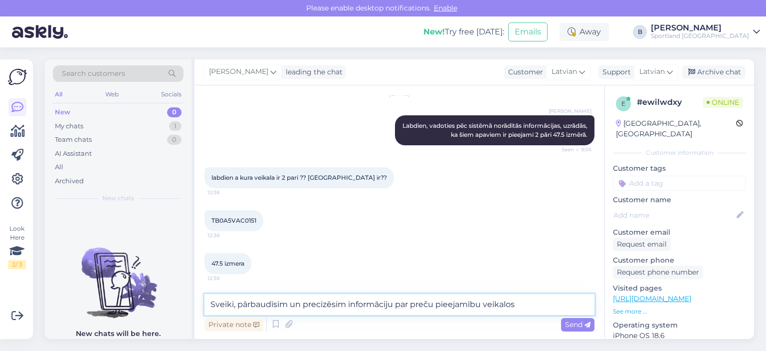
type textarea "Sveiki, pārbaudīsim un precizēsim informāciju par preču pieejamību veikalos."
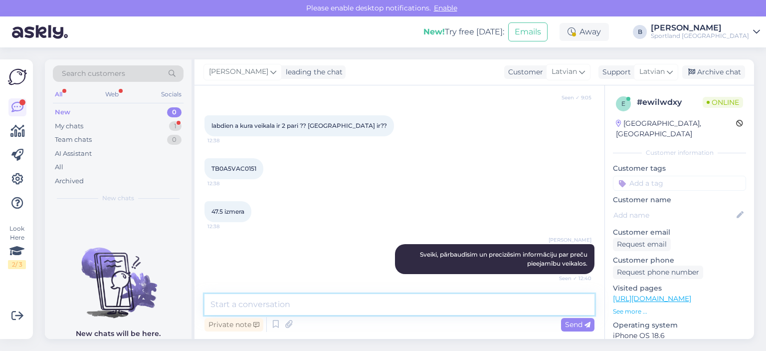
scroll to position [268, 0]
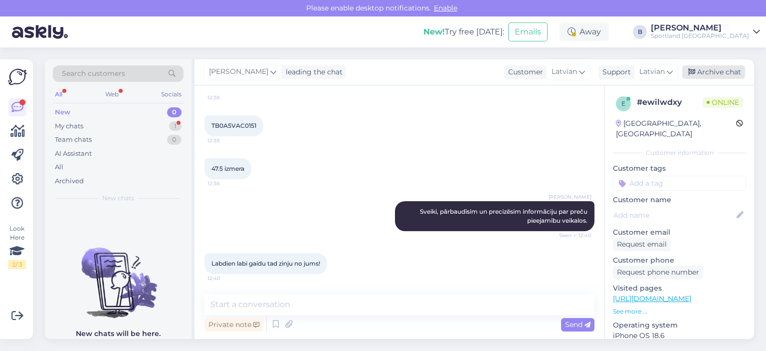
click at [723, 69] on div "Archive chat" at bounding box center [714, 71] width 63 height 13
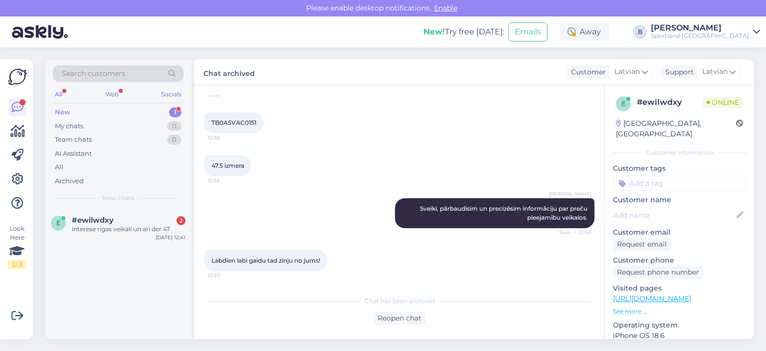
scroll to position [314, 0]
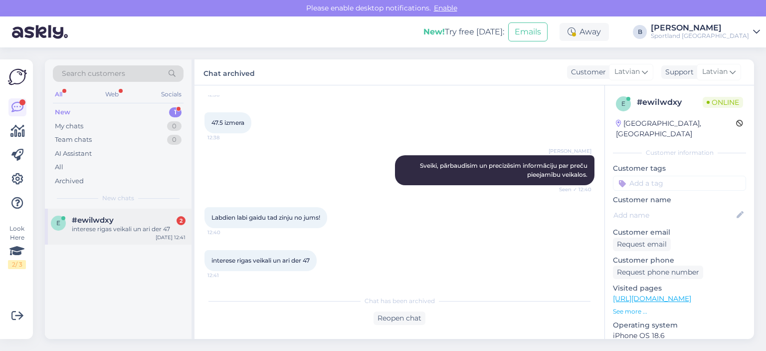
click at [98, 225] on div "interese rigas veikali un ari der 47" at bounding box center [129, 229] width 114 height 9
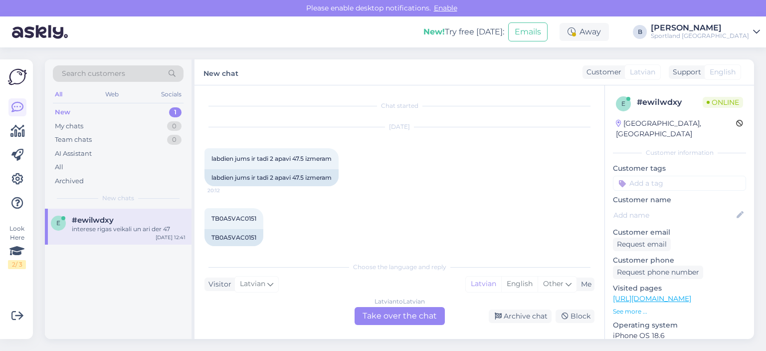
scroll to position [348, 0]
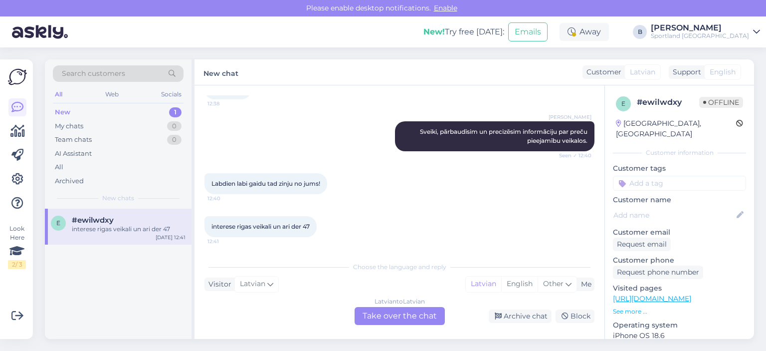
click at [405, 317] on div "Latvian to Latvian Take over the chat" at bounding box center [400, 316] width 90 height 18
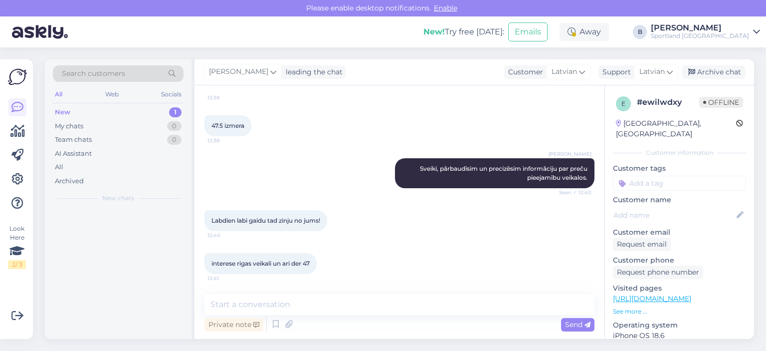
scroll to position [311, 0]
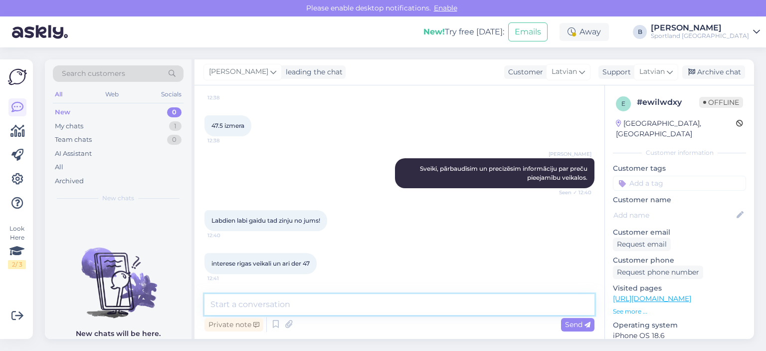
click at [391, 307] on textarea at bounding box center [400, 304] width 390 height 21
type textarea "V"
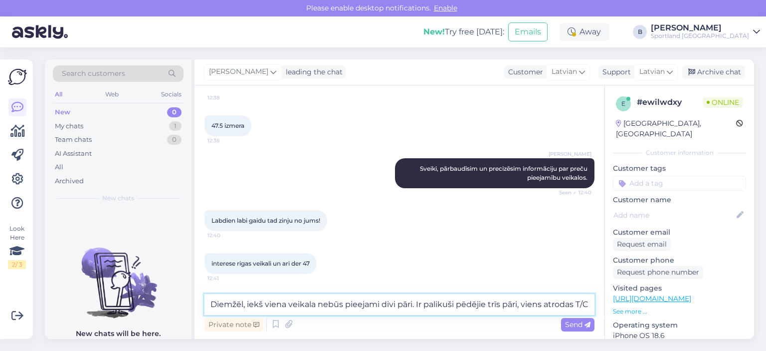
scroll to position [323, 0]
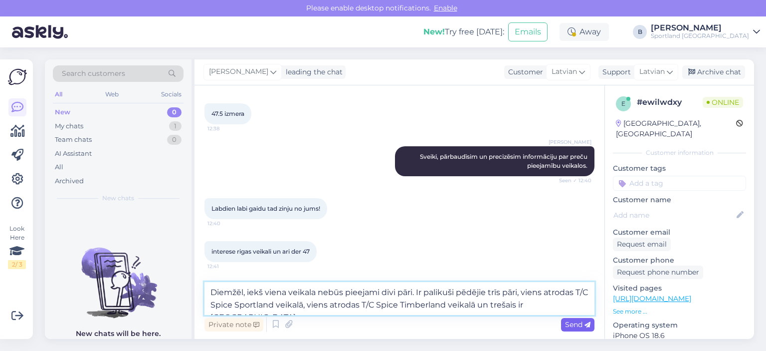
type textarea "Diemžēl, iekš viena veikala nebūs pieejami divi pāri. Ir palikuši pēdējie trīs …"
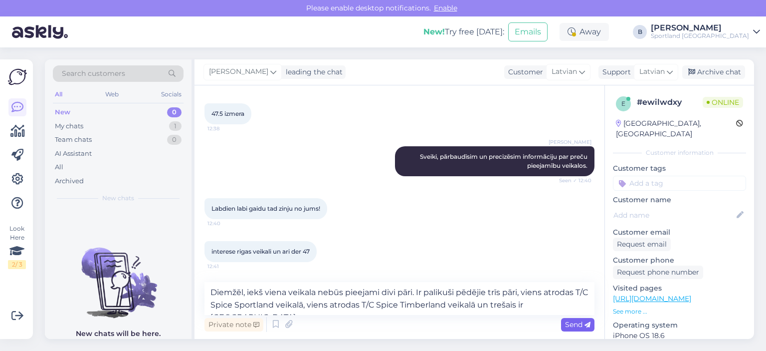
click at [575, 326] on span "Send" at bounding box center [577, 324] width 25 height 9
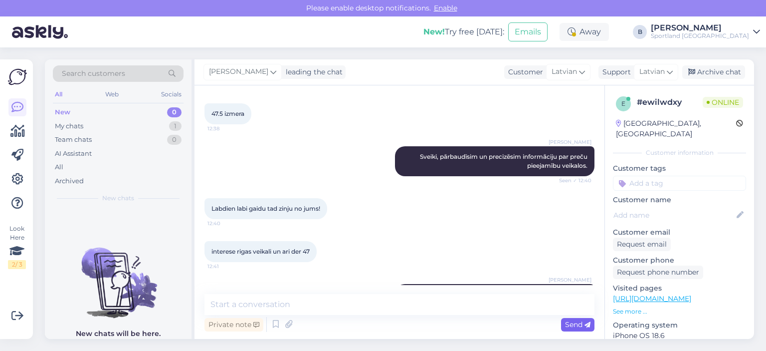
scroll to position [381, 0]
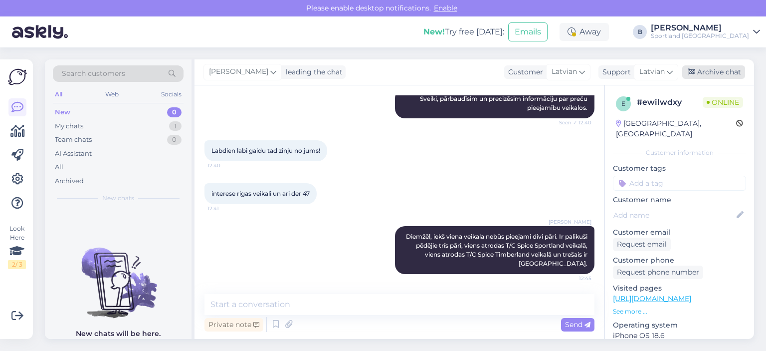
click at [718, 75] on div "Archive chat" at bounding box center [714, 71] width 63 height 13
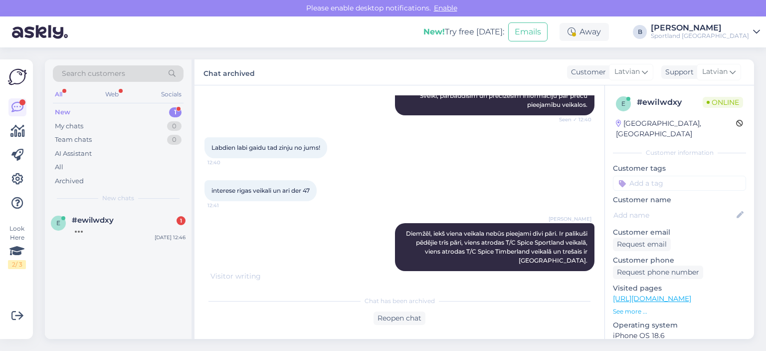
scroll to position [427, 0]
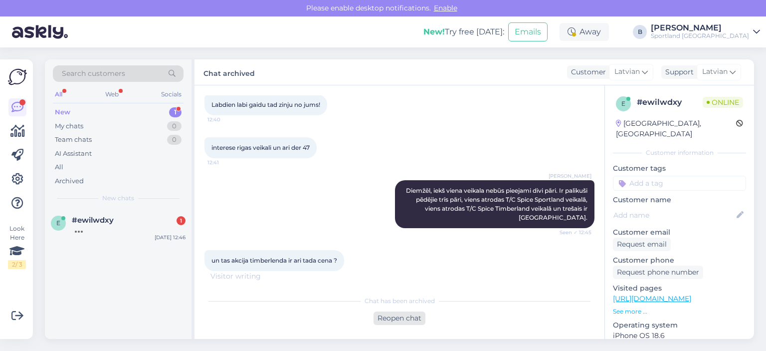
click at [397, 318] on div "Reopen chat" at bounding box center [400, 317] width 52 height 13
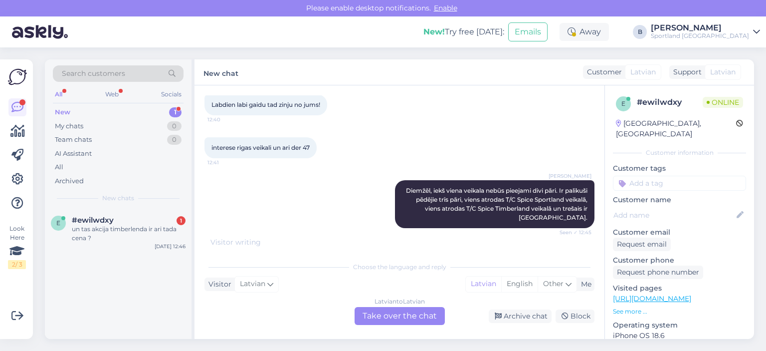
click at [421, 315] on div "Latvian to Latvian Take over the chat" at bounding box center [400, 316] width 90 height 18
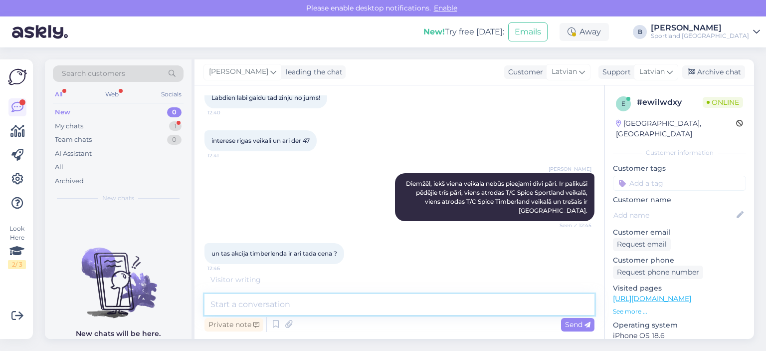
click at [404, 309] on textarea at bounding box center [400, 304] width 390 height 21
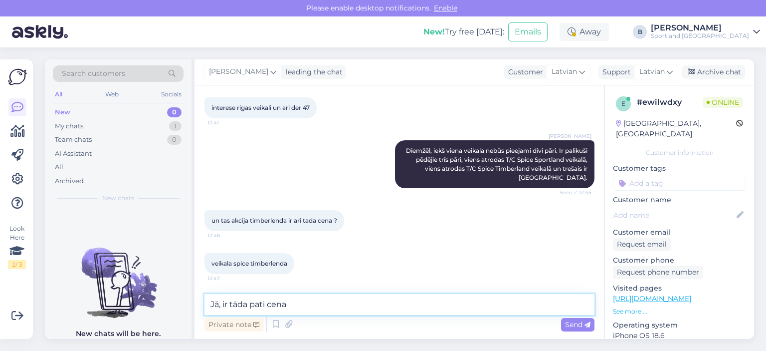
type textarea "Jā, ir tāda pati cena."
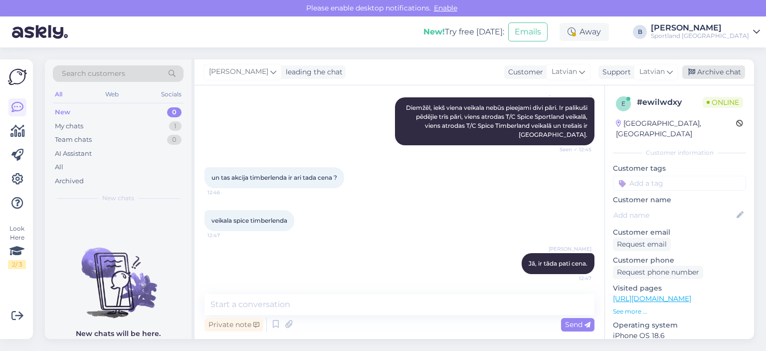
click at [711, 71] on div "Archive chat" at bounding box center [714, 71] width 63 height 13
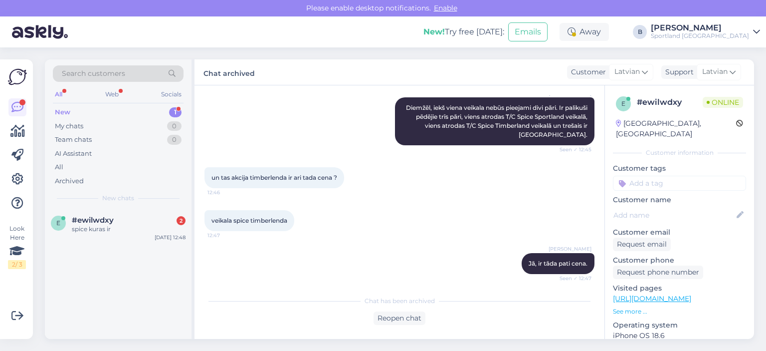
scroll to position [599, 0]
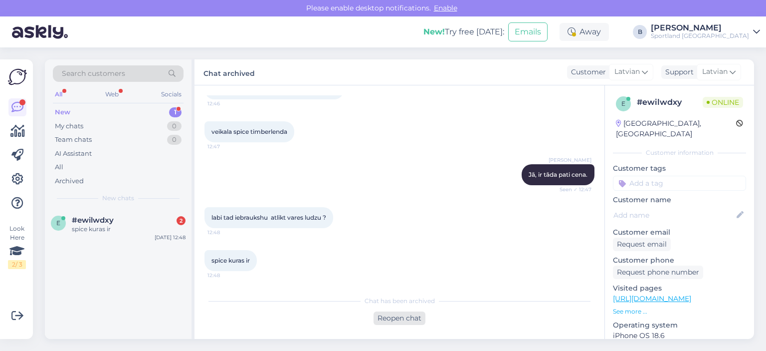
click at [414, 316] on div "Reopen chat" at bounding box center [400, 317] width 52 height 13
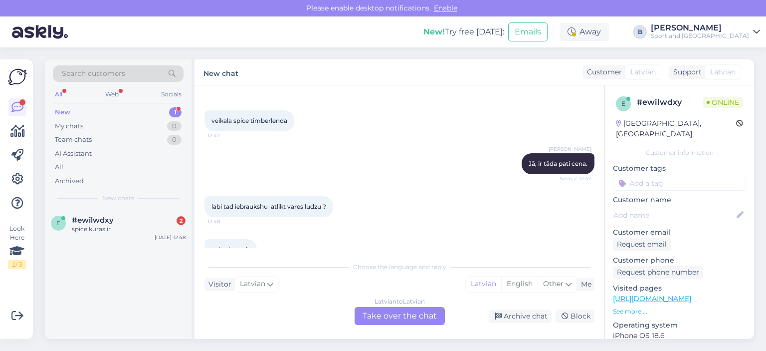
click at [371, 313] on div "Latvian to Latvian Take over the chat" at bounding box center [400, 316] width 90 height 18
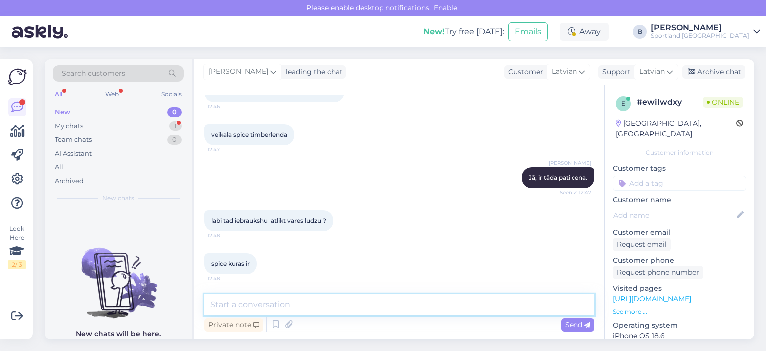
click at [387, 307] on textarea at bounding box center [400, 304] width 390 height 21
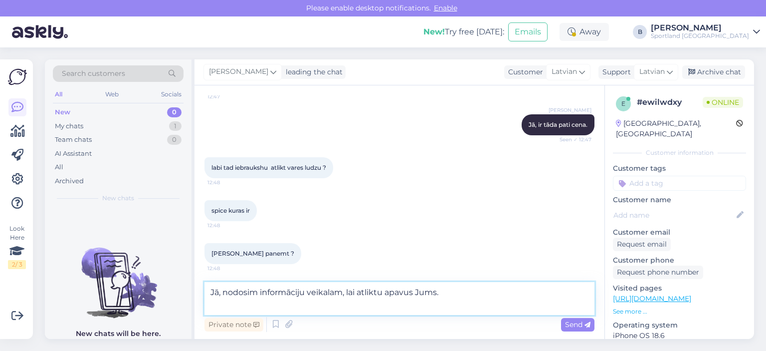
scroll to position [639, 0]
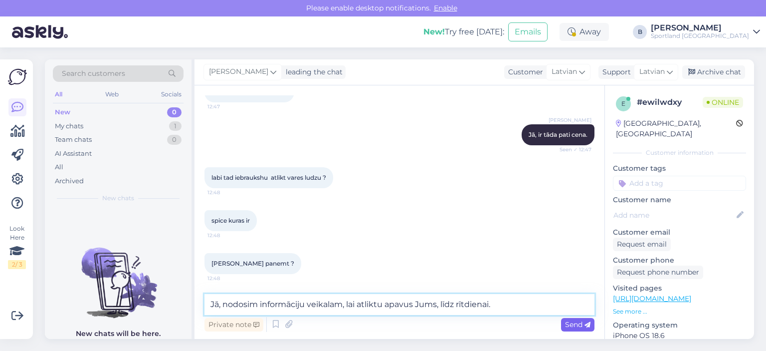
type textarea "Jā, nodosim informāciju veikalam, lai atliktu apavus Jums, līdz rītdienai."
click at [573, 324] on span "Send" at bounding box center [577, 324] width 25 height 9
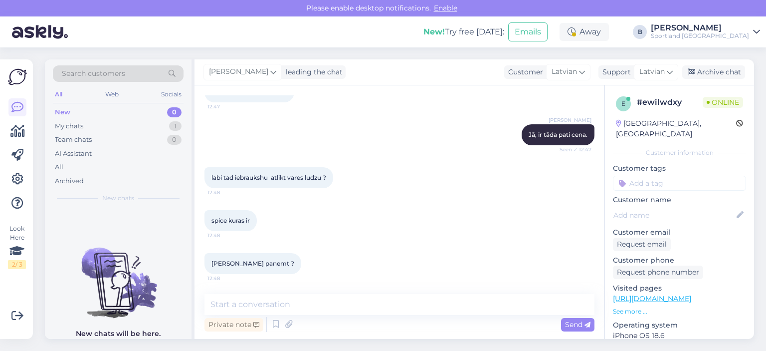
scroll to position [691, 0]
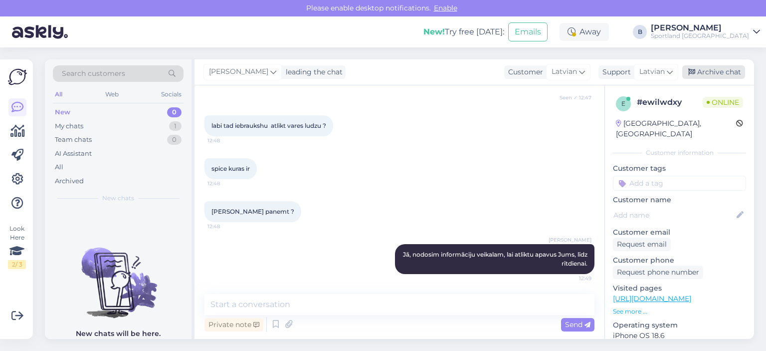
click at [701, 71] on div "Archive chat" at bounding box center [714, 71] width 63 height 13
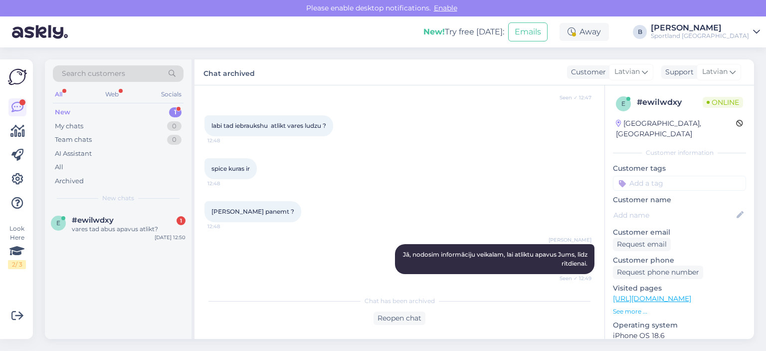
scroll to position [737, 0]
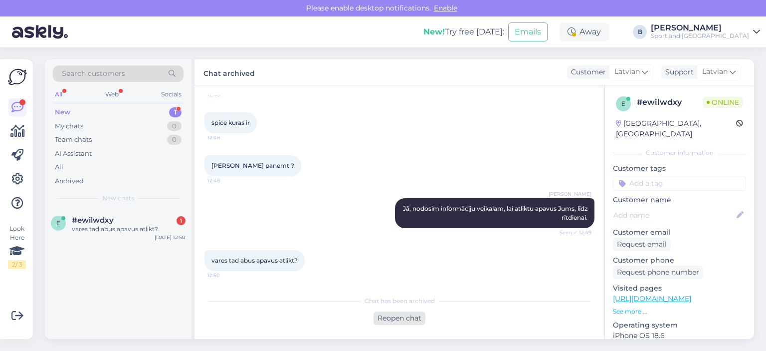
click at [394, 316] on div "Reopen chat" at bounding box center [400, 317] width 52 height 13
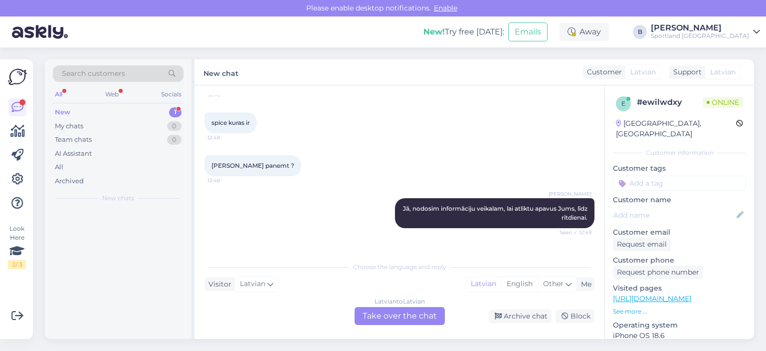
scroll to position [747, 0]
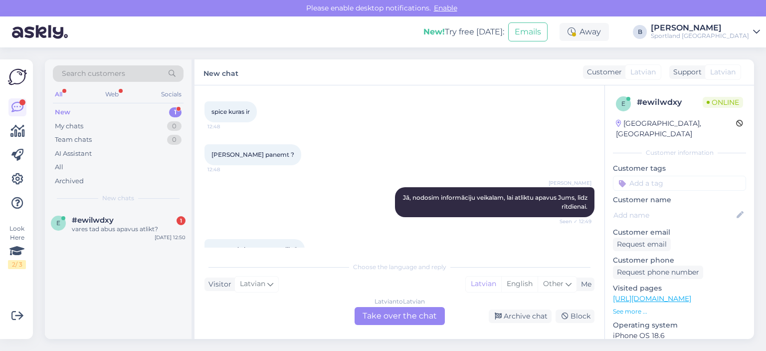
click at [402, 321] on div "Latvian to Latvian Take over the chat" at bounding box center [400, 316] width 90 height 18
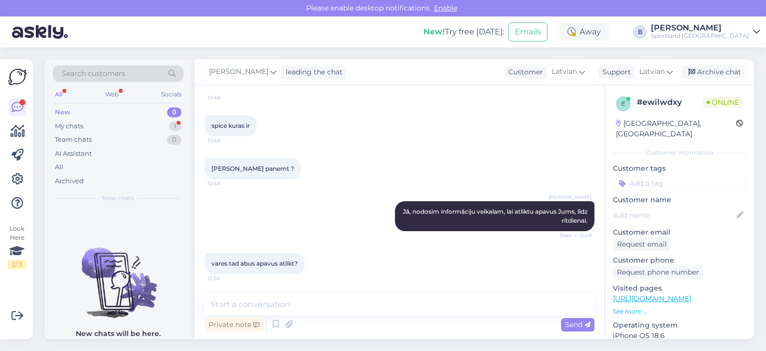
scroll to position [733, 0]
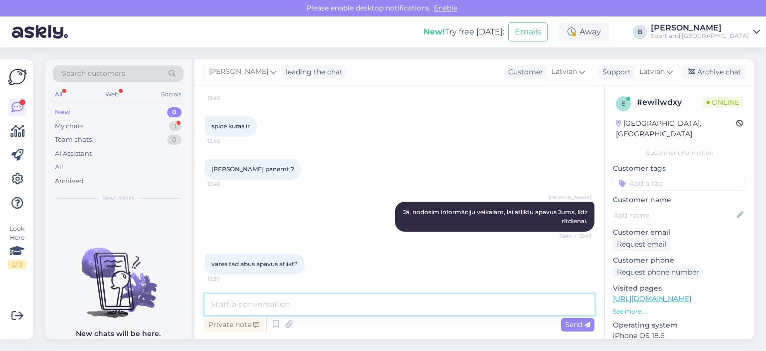
click at [380, 311] on textarea at bounding box center [400, 304] width 390 height 21
type textarea "Varam palūgt abus atlikt."
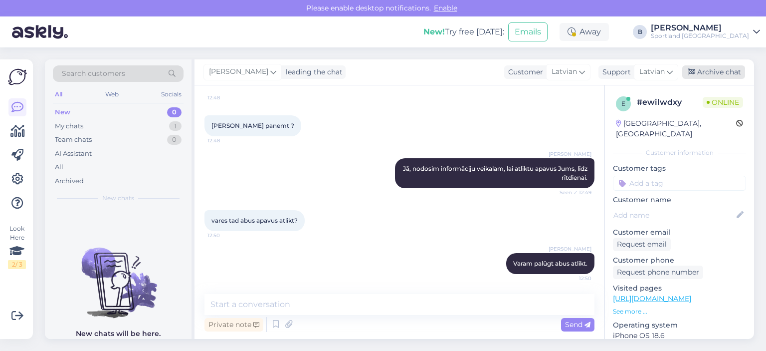
click at [732, 71] on div "Archive chat" at bounding box center [714, 71] width 63 height 13
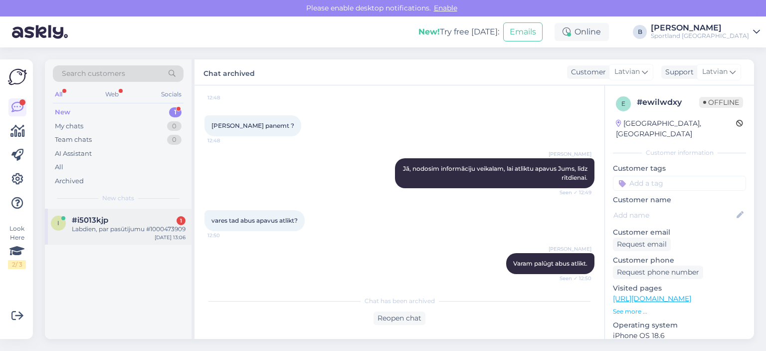
click at [136, 234] on div "Labdien, par pasūtījumu #1000473909" at bounding box center [129, 229] width 114 height 9
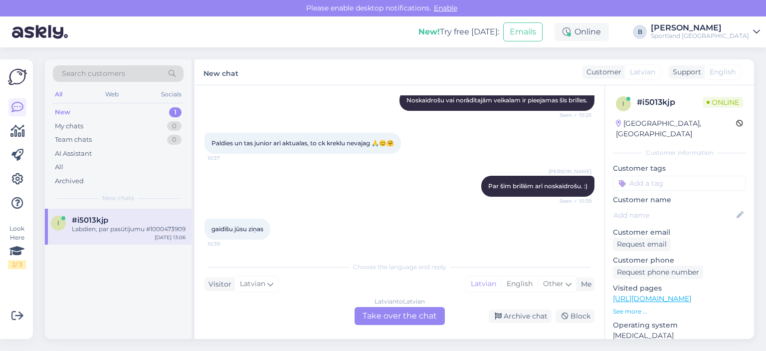
scroll to position [828, 0]
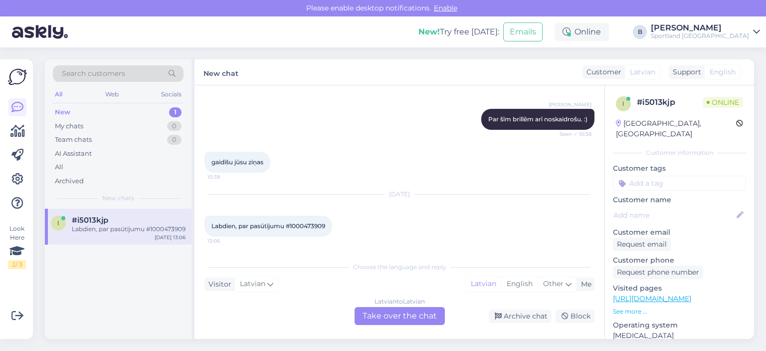
click at [308, 225] on span "Labdien, par pasūtījumu #1000473909" at bounding box center [269, 225] width 114 height 7
copy div "1000473909 13:06"
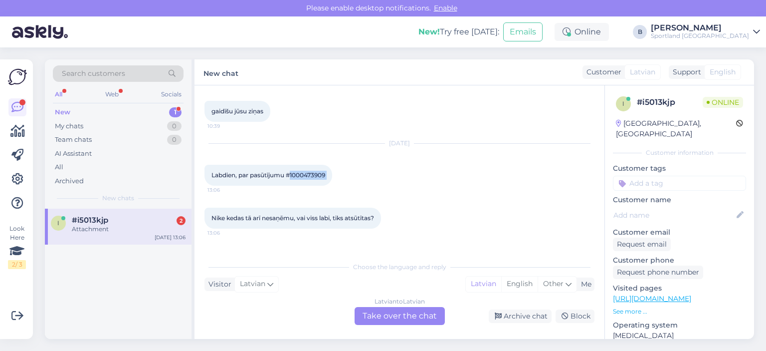
scroll to position [934, 0]
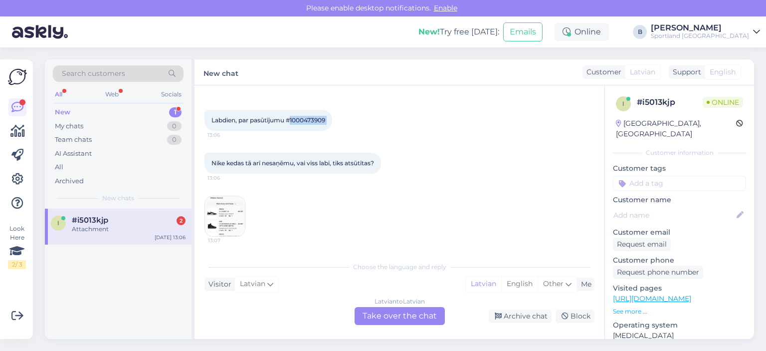
click at [228, 210] on img at bounding box center [225, 216] width 40 height 40
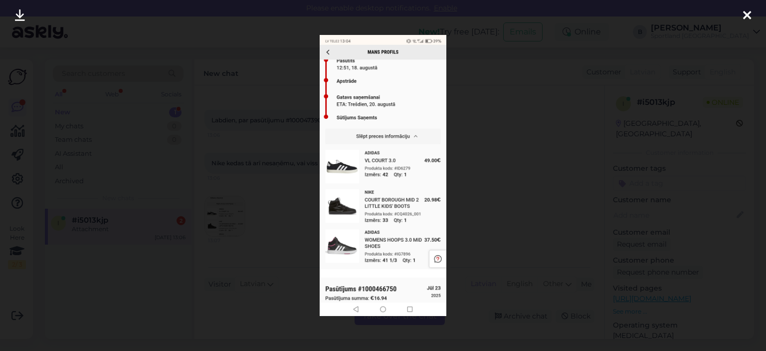
click at [496, 125] on div at bounding box center [383, 175] width 766 height 351
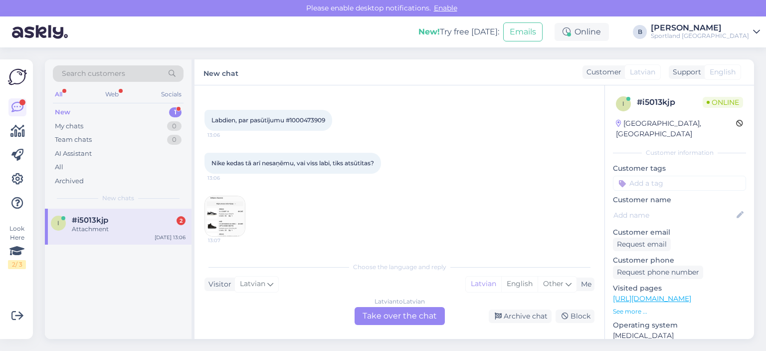
click at [388, 316] on div "Latvian to Latvian Take over the chat" at bounding box center [400, 316] width 90 height 18
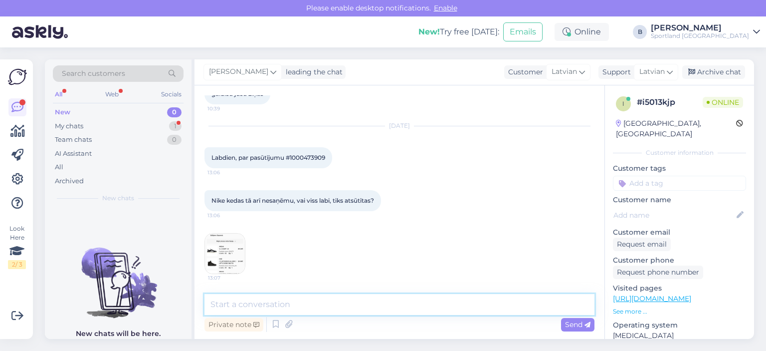
click at [383, 309] on textarea at bounding box center [400, 304] width 390 height 21
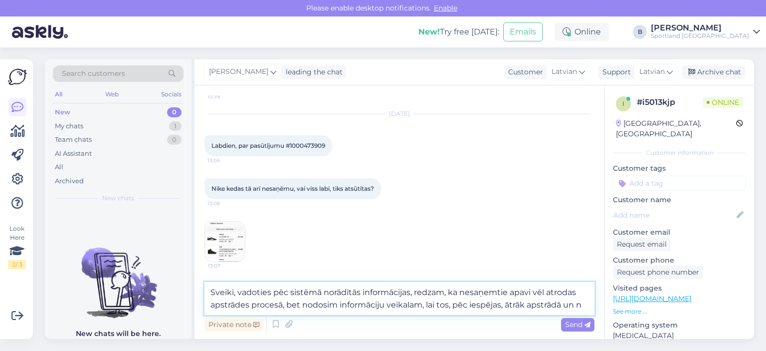
scroll to position [921, 0]
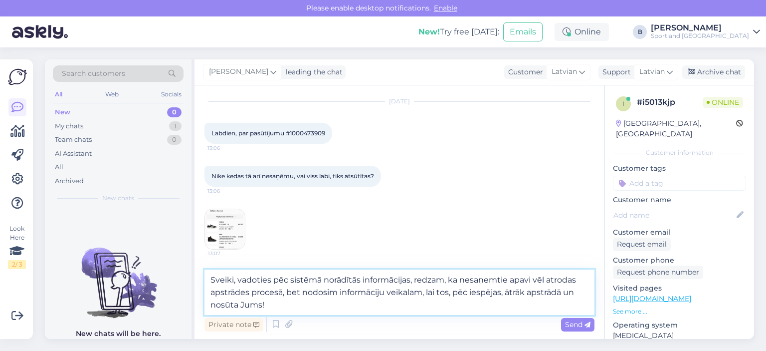
type textarea "Sveiki, vadoties pēc sistēmā norādītās informācijas, redzam, ka nesaņemtie apav…"
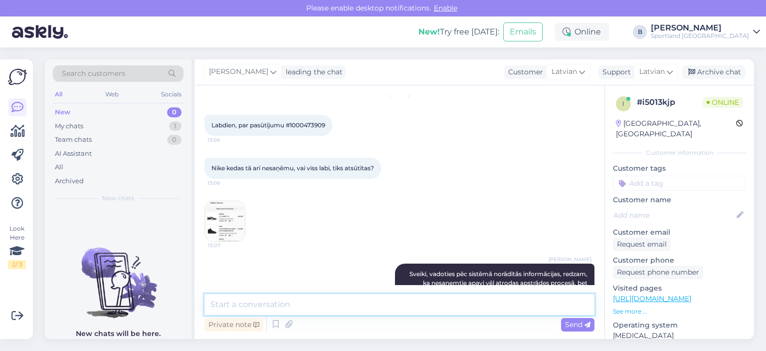
scroll to position [966, 0]
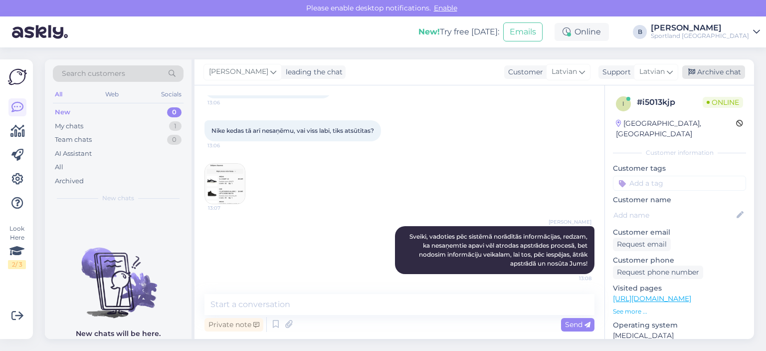
click at [733, 69] on div "Archive chat" at bounding box center [714, 71] width 63 height 13
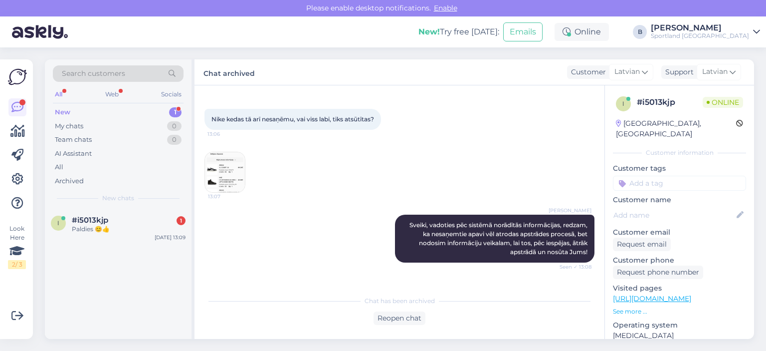
scroll to position [1012, 0]
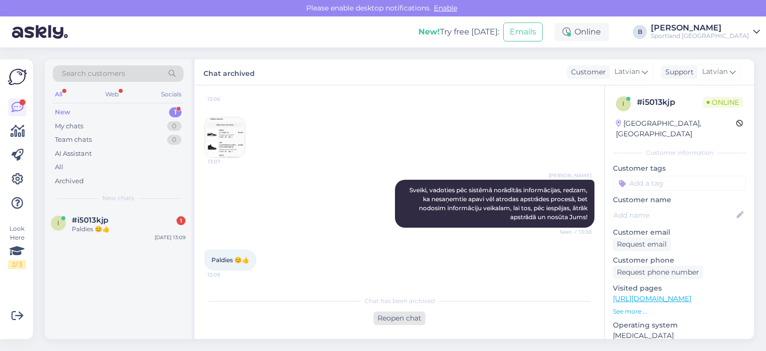
click at [388, 316] on div "Reopen chat" at bounding box center [400, 317] width 52 height 13
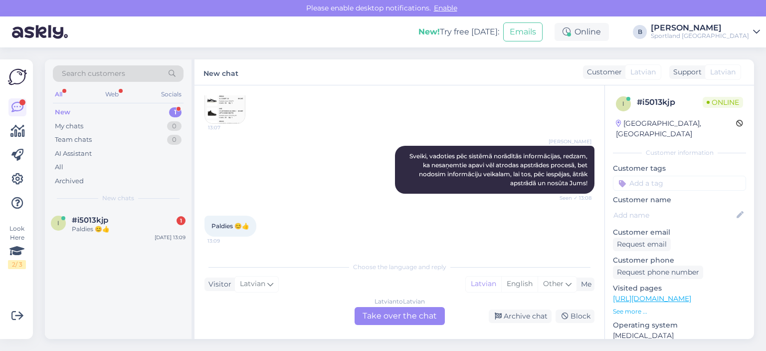
scroll to position [1046, 0]
click at [431, 314] on div "Latvian to Latvian Take over the chat" at bounding box center [400, 316] width 90 height 18
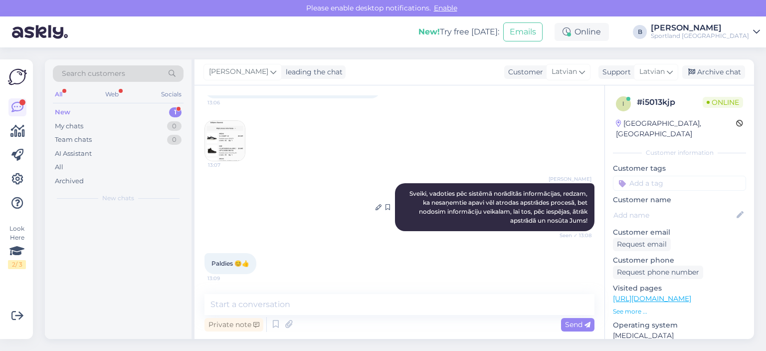
scroll to position [1009, 0]
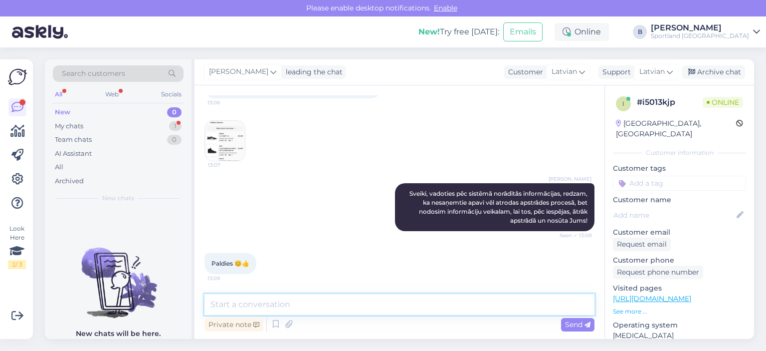
click at [391, 301] on textarea at bounding box center [400, 304] width 390 height 21
type textarea "Jauku Jums dienu! :)"
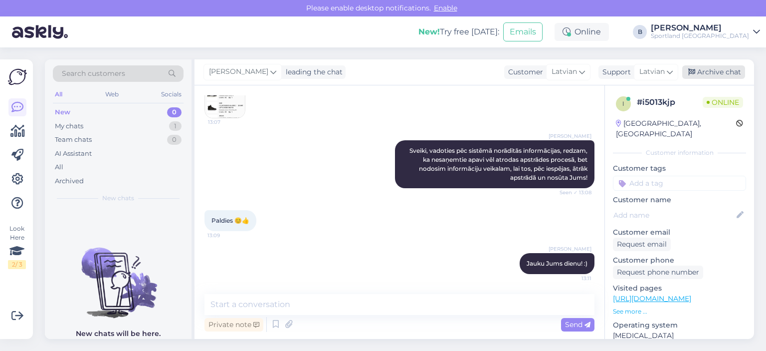
click at [725, 69] on div "Archive chat" at bounding box center [714, 71] width 63 height 13
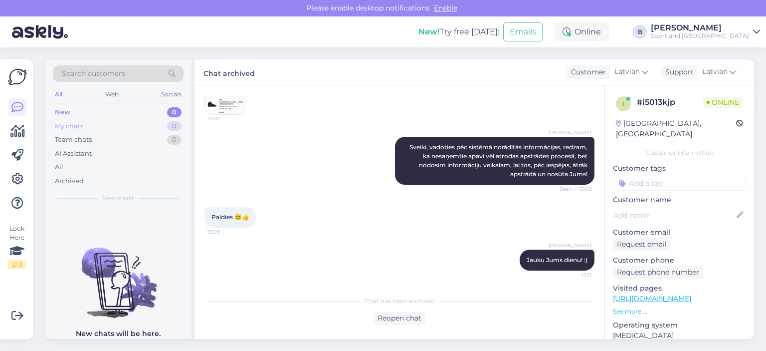
click at [73, 127] on div "My chats" at bounding box center [69, 126] width 28 height 10
click at [65, 110] on div "New" at bounding box center [62, 112] width 15 height 10
click at [59, 166] on div "All" at bounding box center [59, 167] width 8 height 10
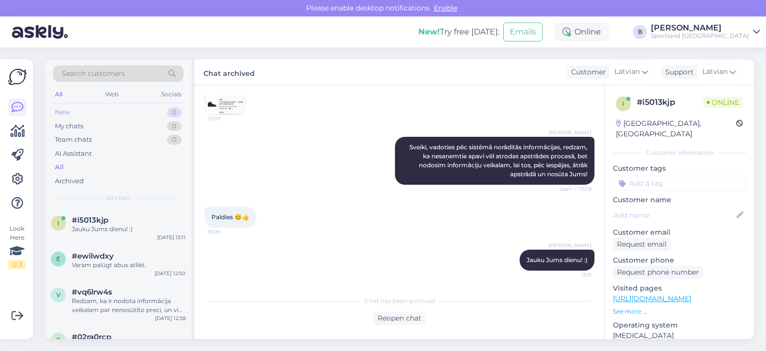
click at [64, 113] on div "New" at bounding box center [62, 112] width 15 height 10
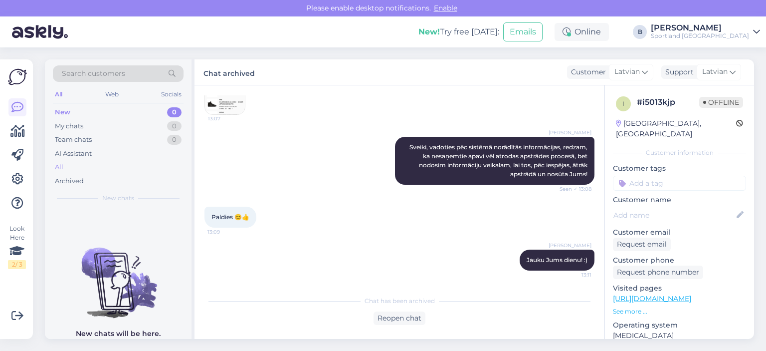
click at [78, 163] on div "All" at bounding box center [118, 167] width 131 height 14
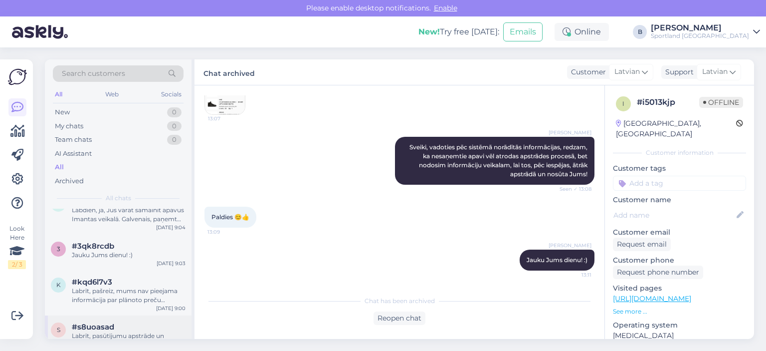
scroll to position [299, 0]
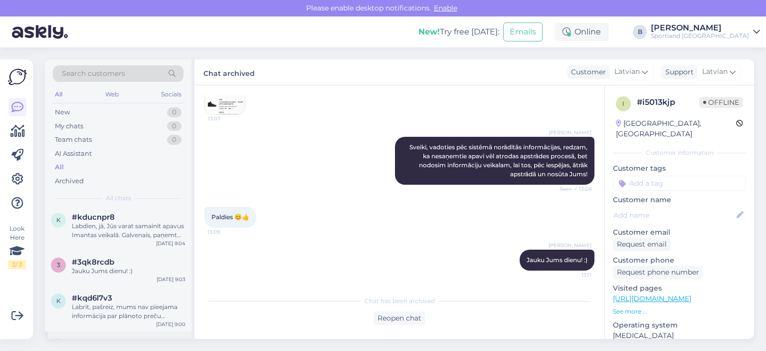
click at [119, 271] on div "Jauku Jums dienu! :)" at bounding box center [129, 270] width 114 height 9
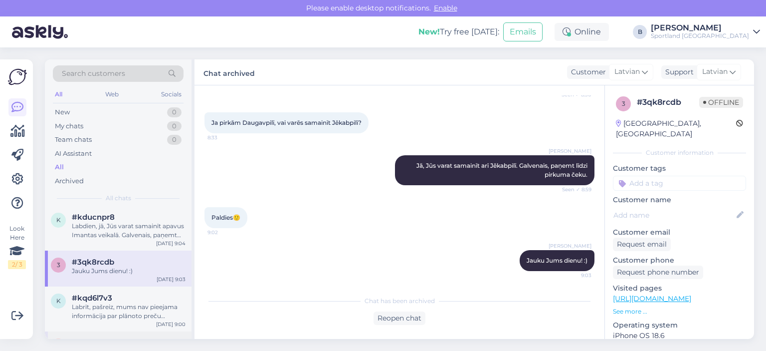
scroll to position [249, 0]
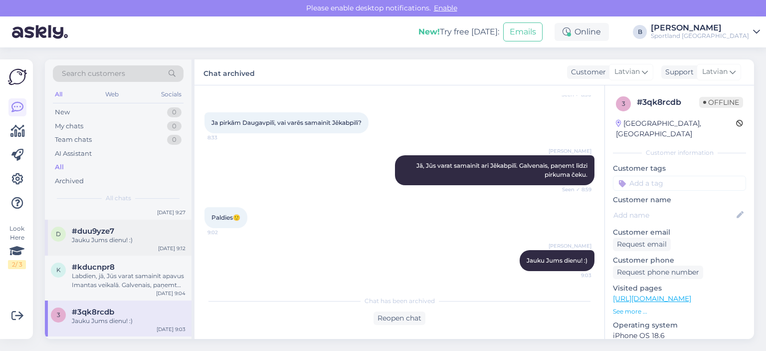
click at [122, 239] on div "Jauku Jums dienu! :)" at bounding box center [129, 240] width 114 height 9
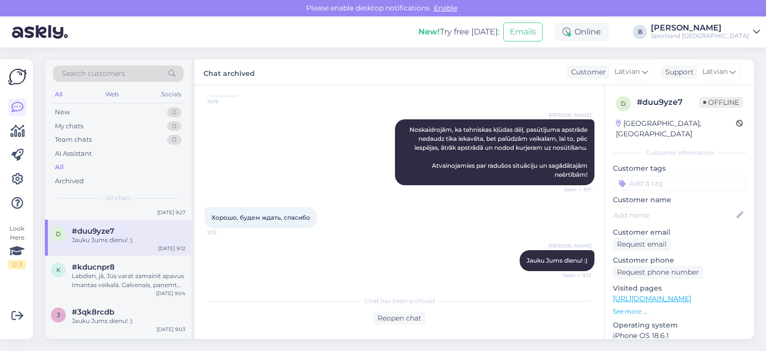
scroll to position [200, 0]
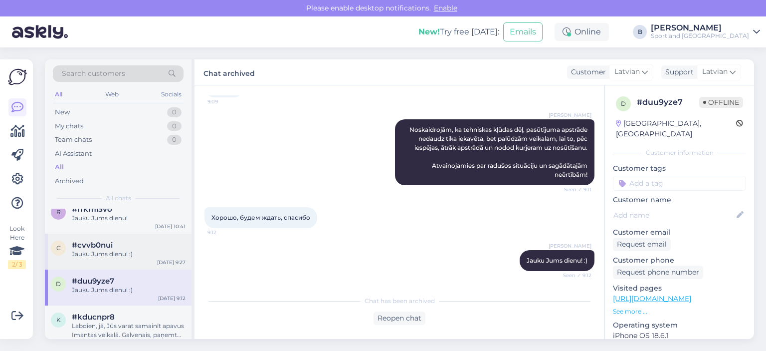
click at [121, 251] on div "Jauku Jums dienu! :)" at bounding box center [129, 253] width 114 height 9
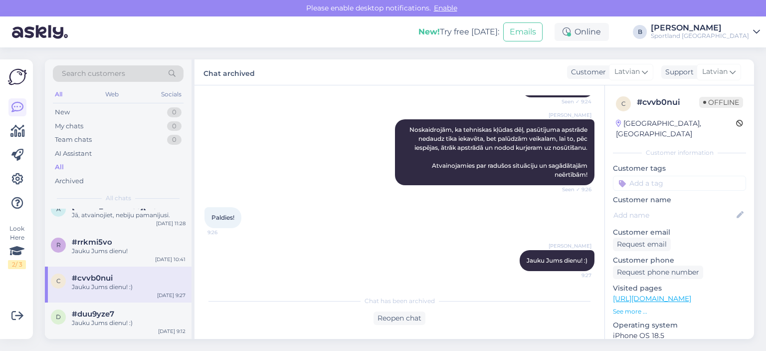
scroll to position [150, 0]
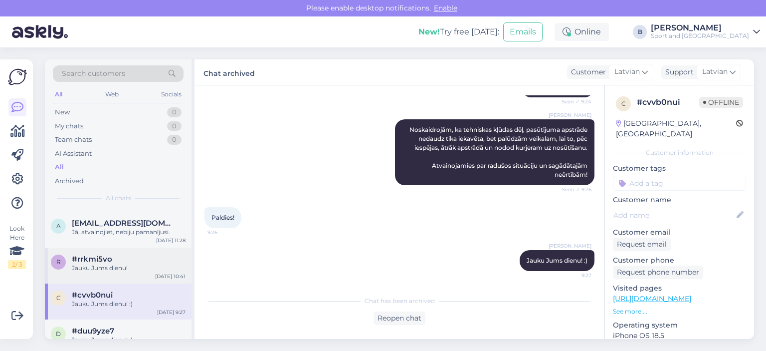
click at [119, 261] on div "#rrkmi5vo" at bounding box center [129, 258] width 114 height 9
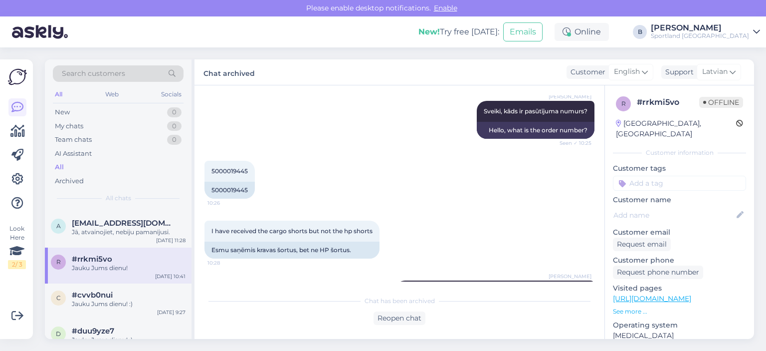
scroll to position [179, 0]
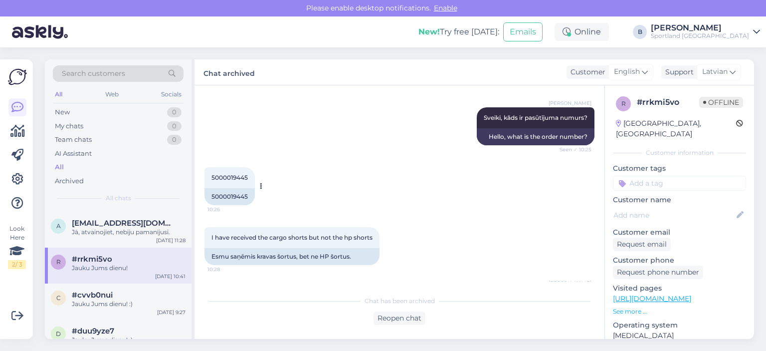
click at [240, 197] on div "5000019445" at bounding box center [230, 196] width 50 height 17
copy div "5000019445"
